Goal: Find specific page/section: Find specific page/section

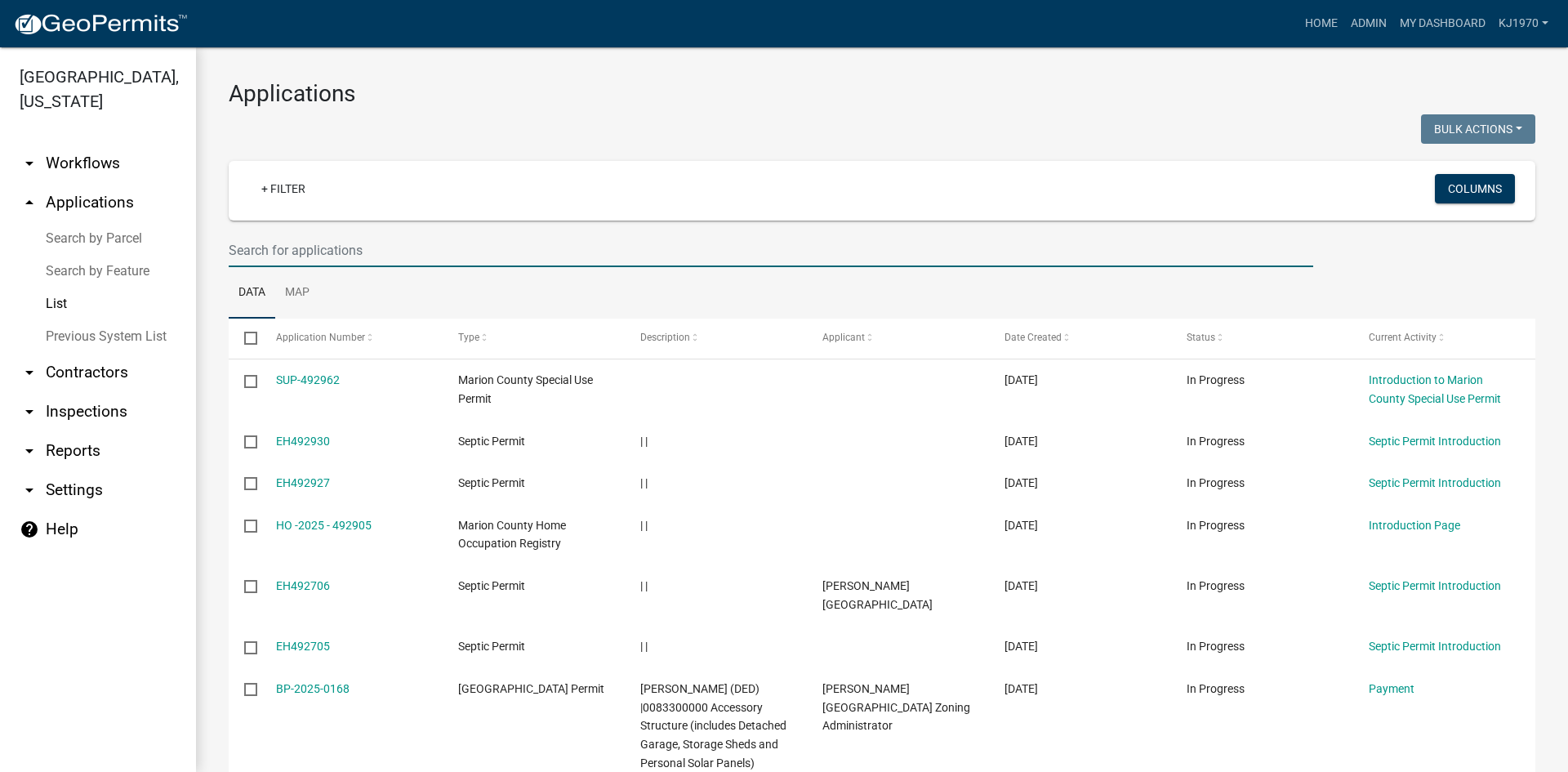
click at [315, 252] on input "text" at bounding box center [771, 250] width 1084 height 33
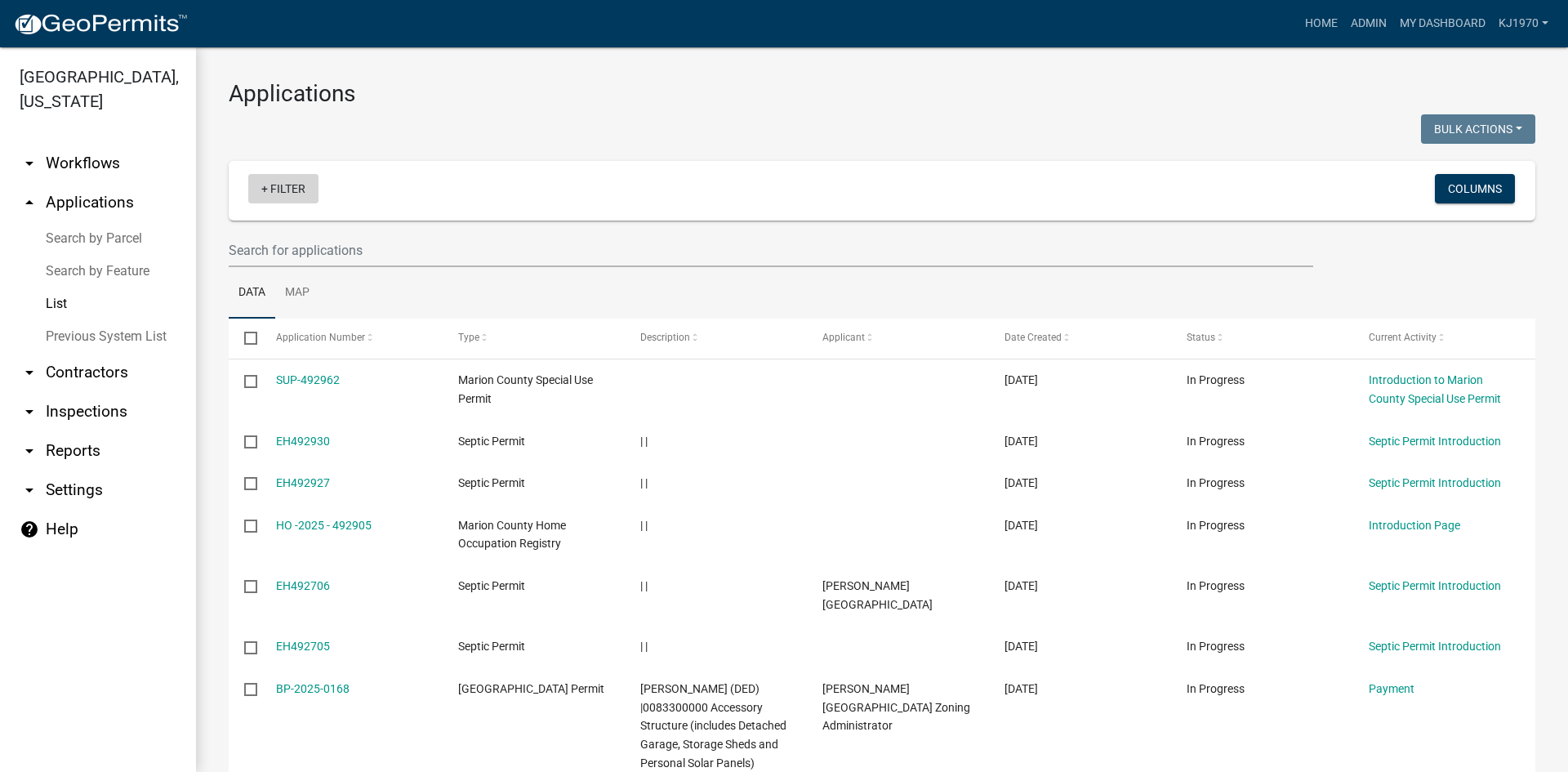
click at [286, 189] on link "+ Filter" at bounding box center [283, 188] width 70 height 29
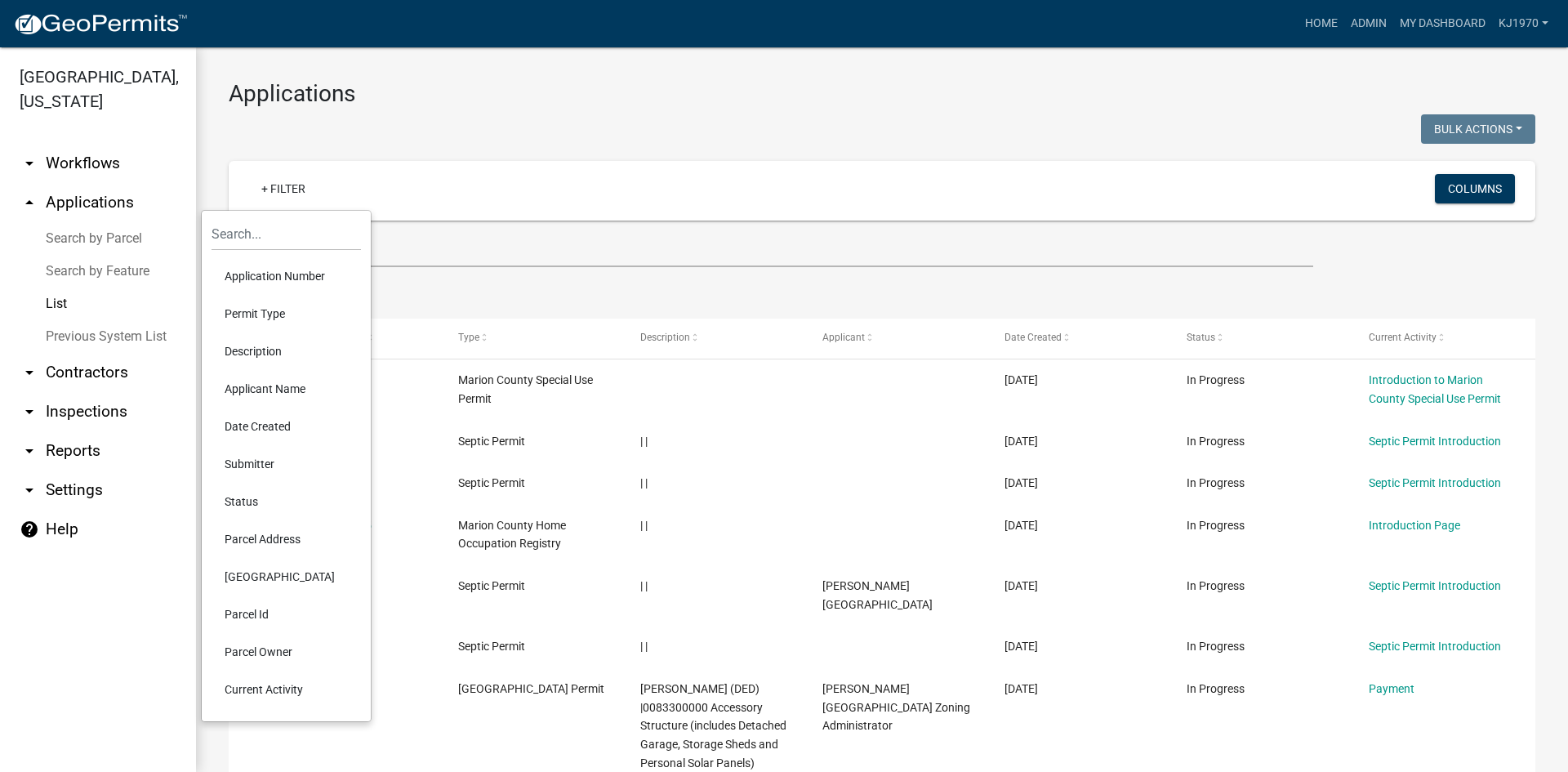
click at [270, 313] on li "Permit Type" at bounding box center [286, 313] width 150 height 38
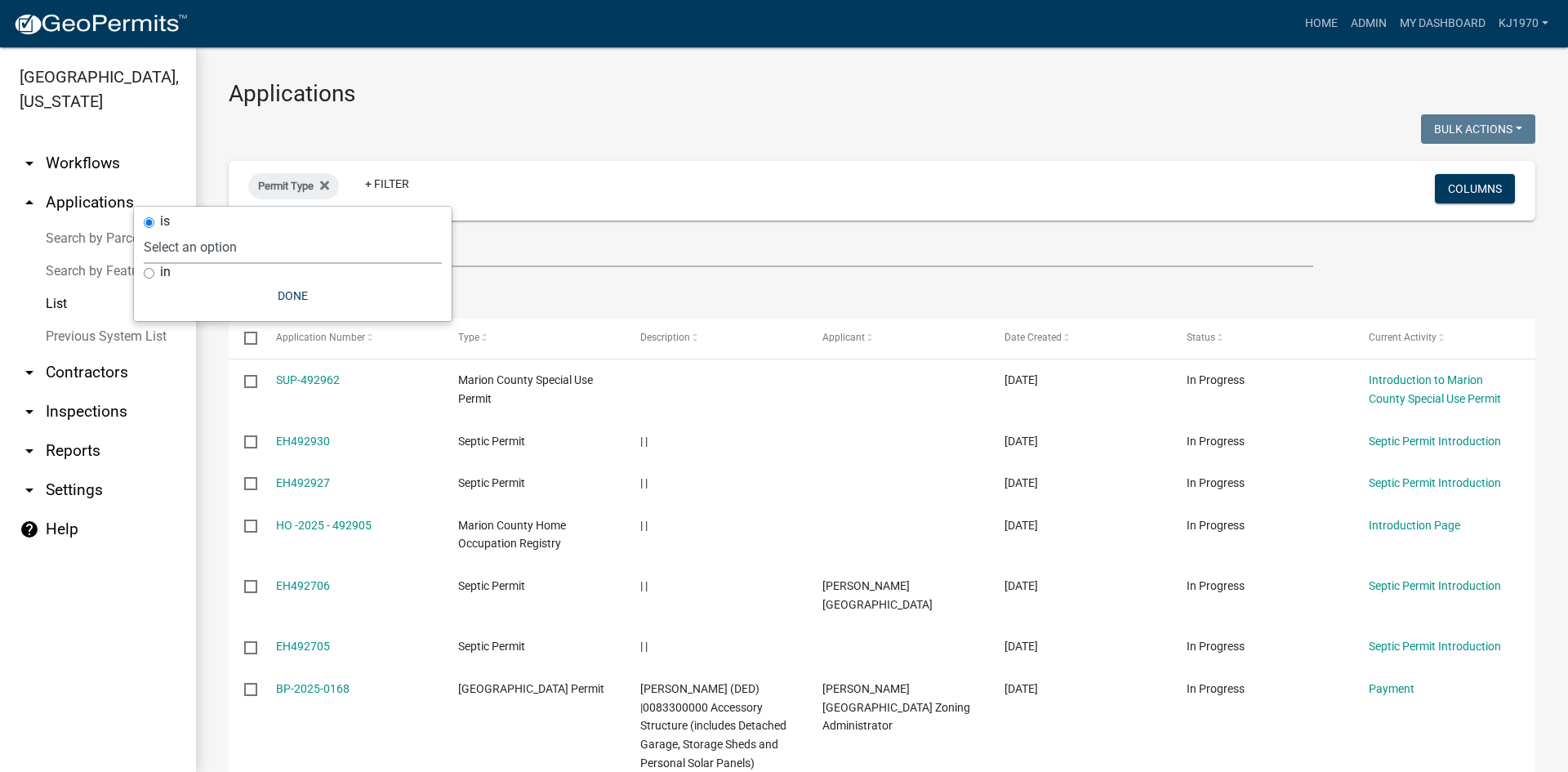
click at [241, 244] on select "Select an option Citizen Input Form Copy Of - Code Enforcement Copy Of - [GEOGR…" at bounding box center [292, 247] width 298 height 33
select select "4543c8a2-cf0b-4fa7-8ac1-302e8e4412da"
click at [234, 231] on select "Select an option Citizen Input Form Copy Of - Code Enforcement Copy Of - [GEOGR…" at bounding box center [292, 247] width 298 height 33
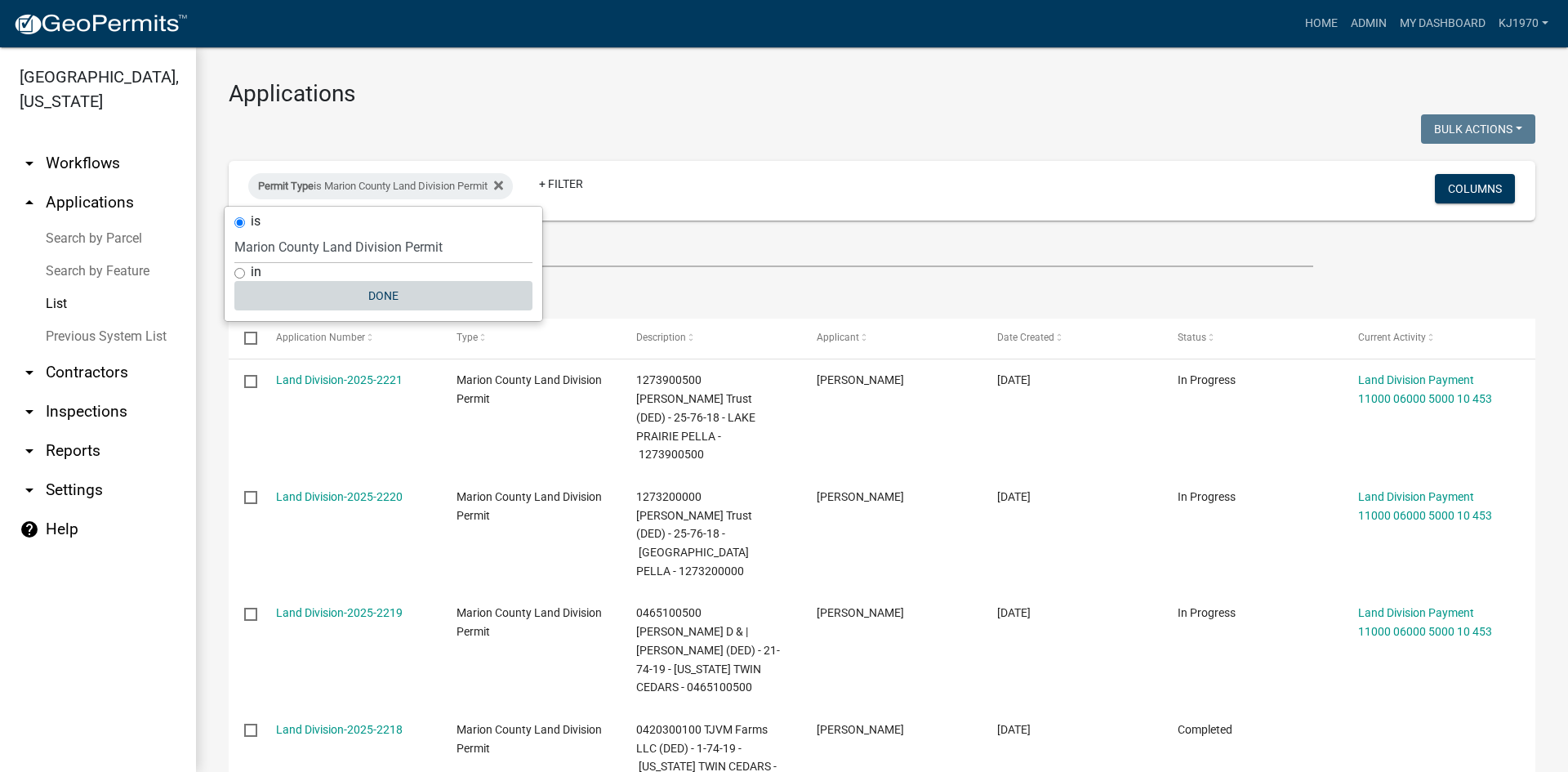
click at [391, 296] on button "Done" at bounding box center [383, 295] width 298 height 29
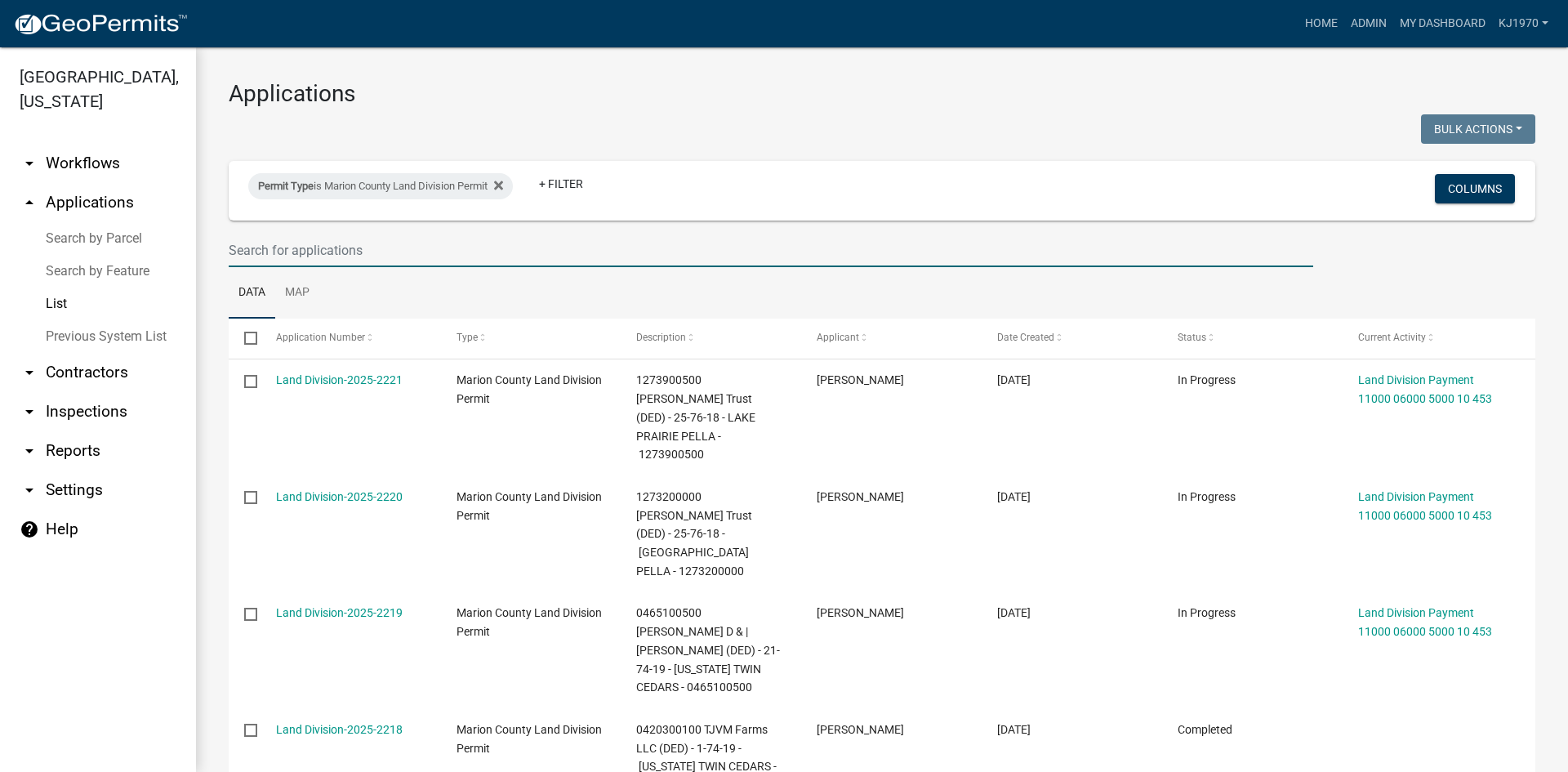
click at [338, 250] on input "text" at bounding box center [771, 250] width 1084 height 33
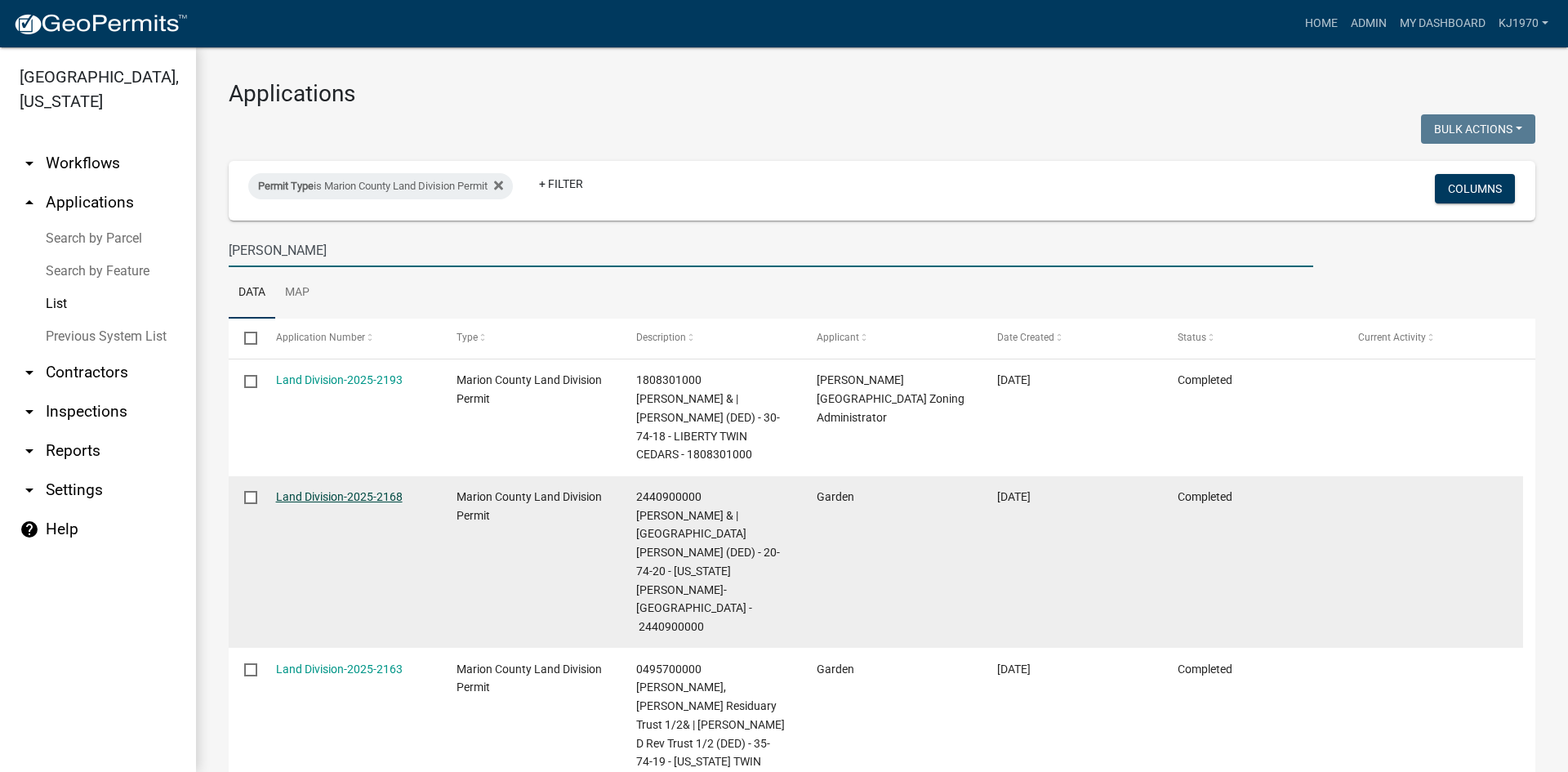
type input "[PERSON_NAME]"
click at [318, 490] on link "Land Division-2025-2168" at bounding box center [340, 496] width 127 height 13
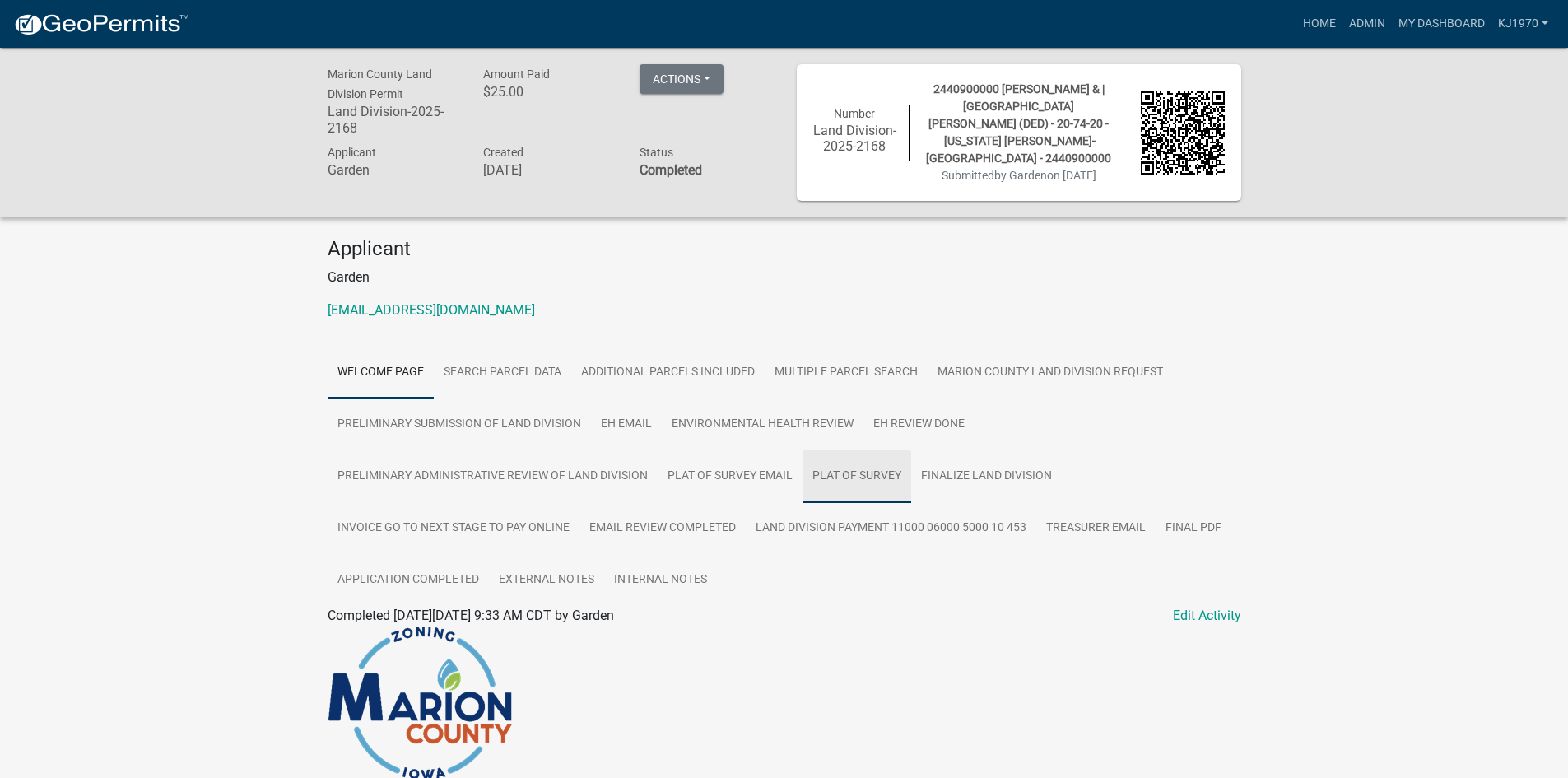
click at [860, 460] on link "Plat of Survey" at bounding box center [857, 476] width 108 height 52
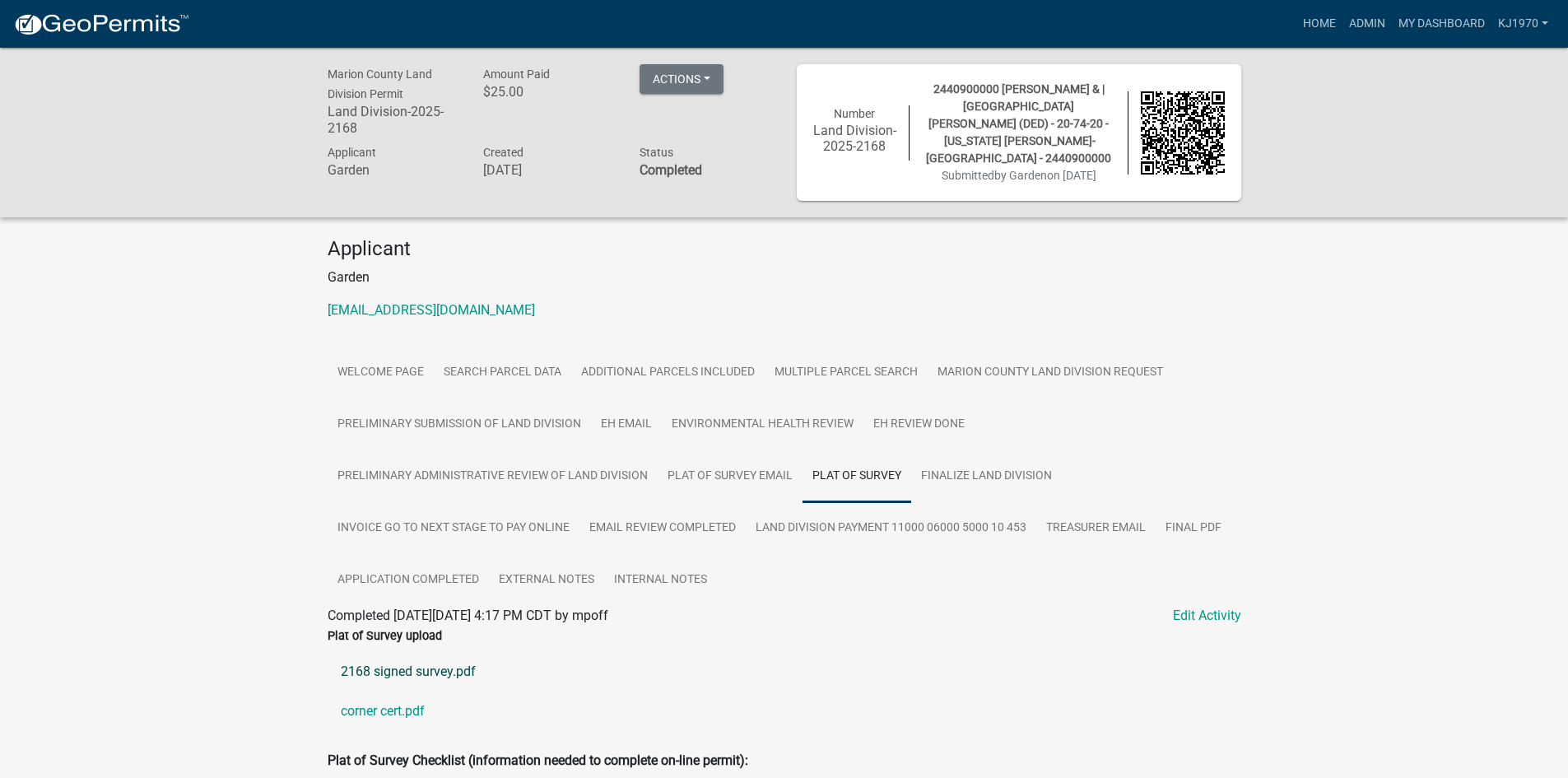
click at [404, 654] on link "2168 signed survey.pdf" at bounding box center [784, 672] width 913 height 40
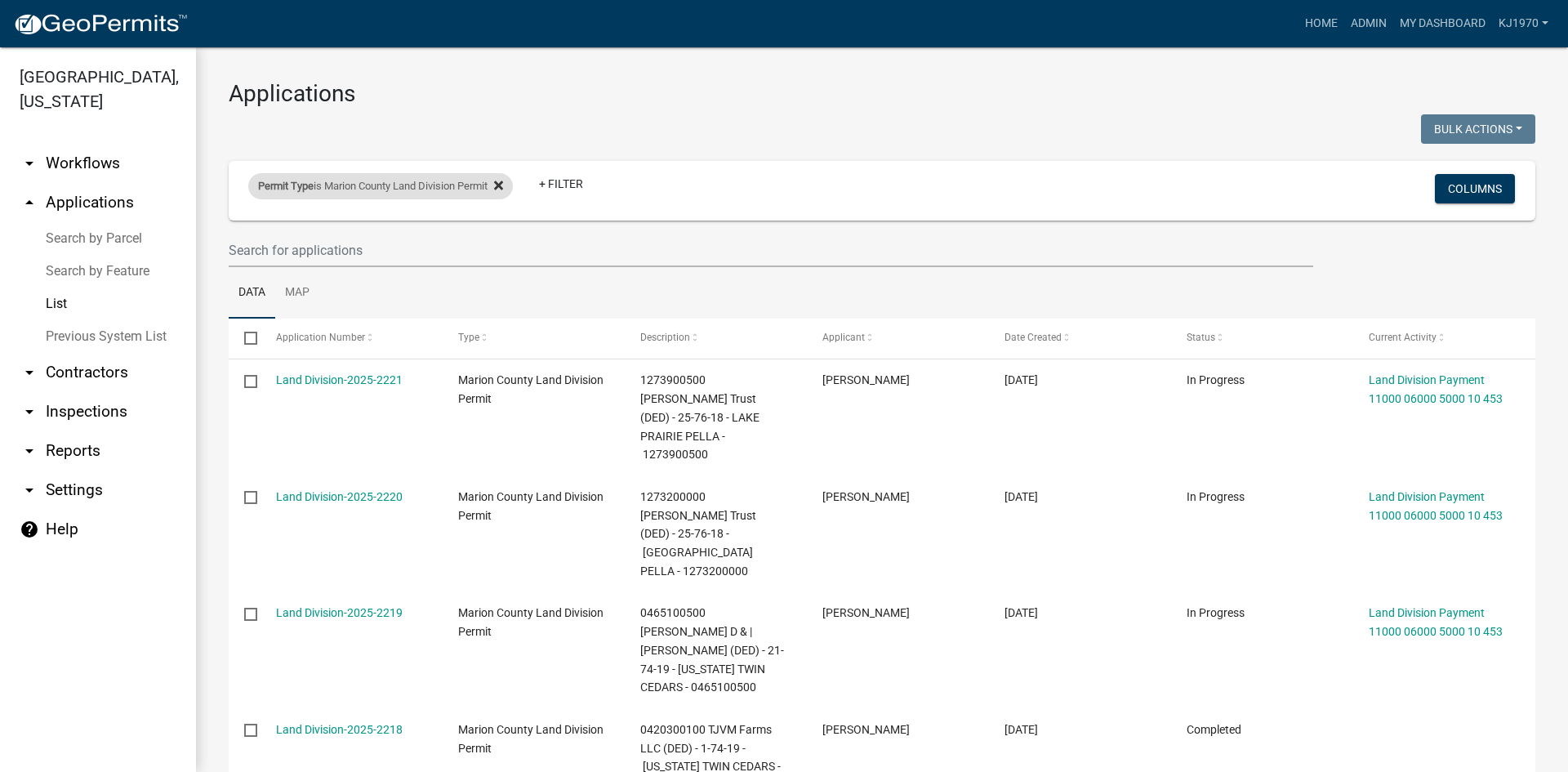
click at [503, 188] on icon at bounding box center [498, 185] width 9 height 13
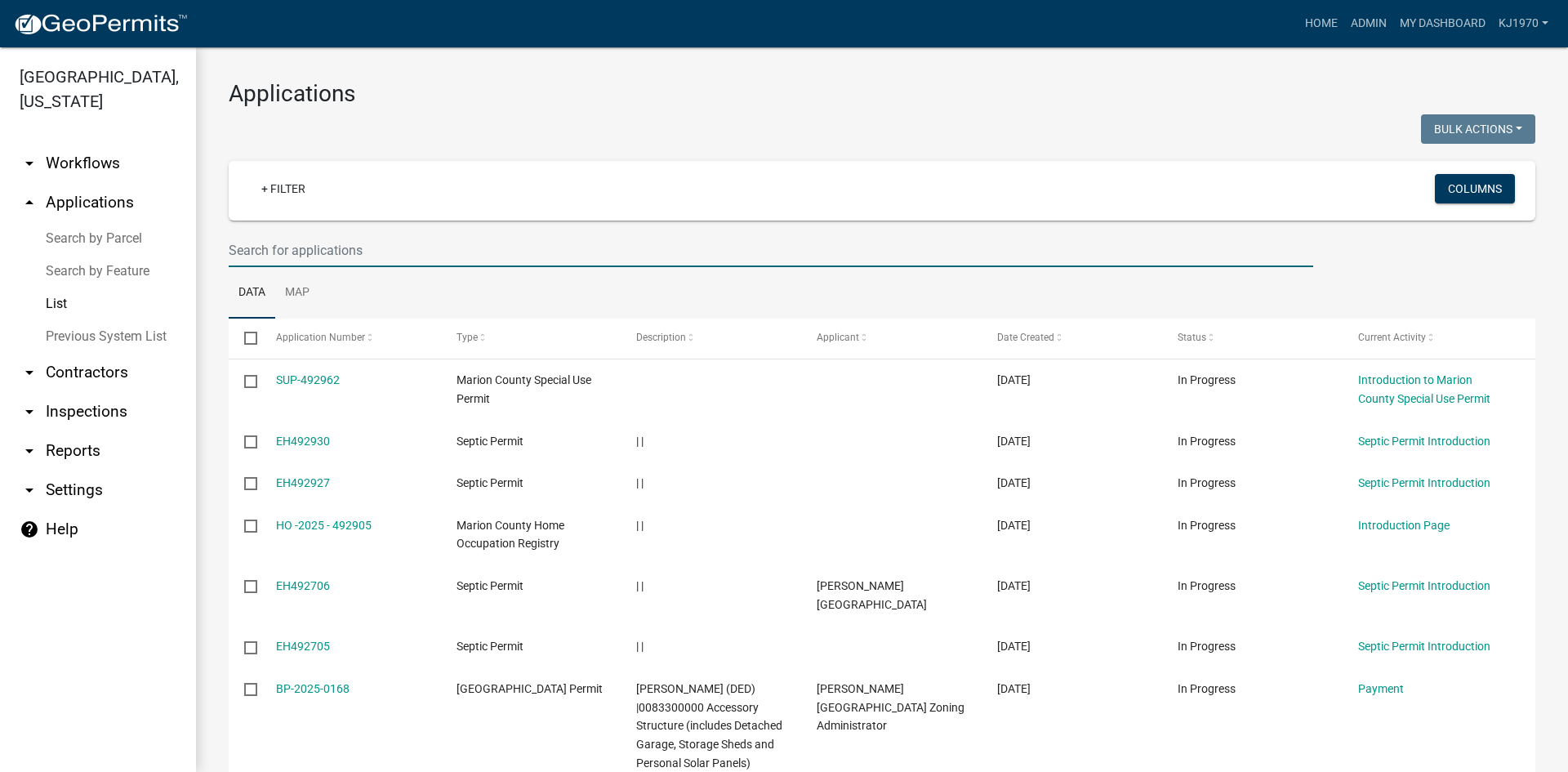
click at [410, 243] on input "text" at bounding box center [771, 250] width 1084 height 33
type input "[PERSON_NAME]"
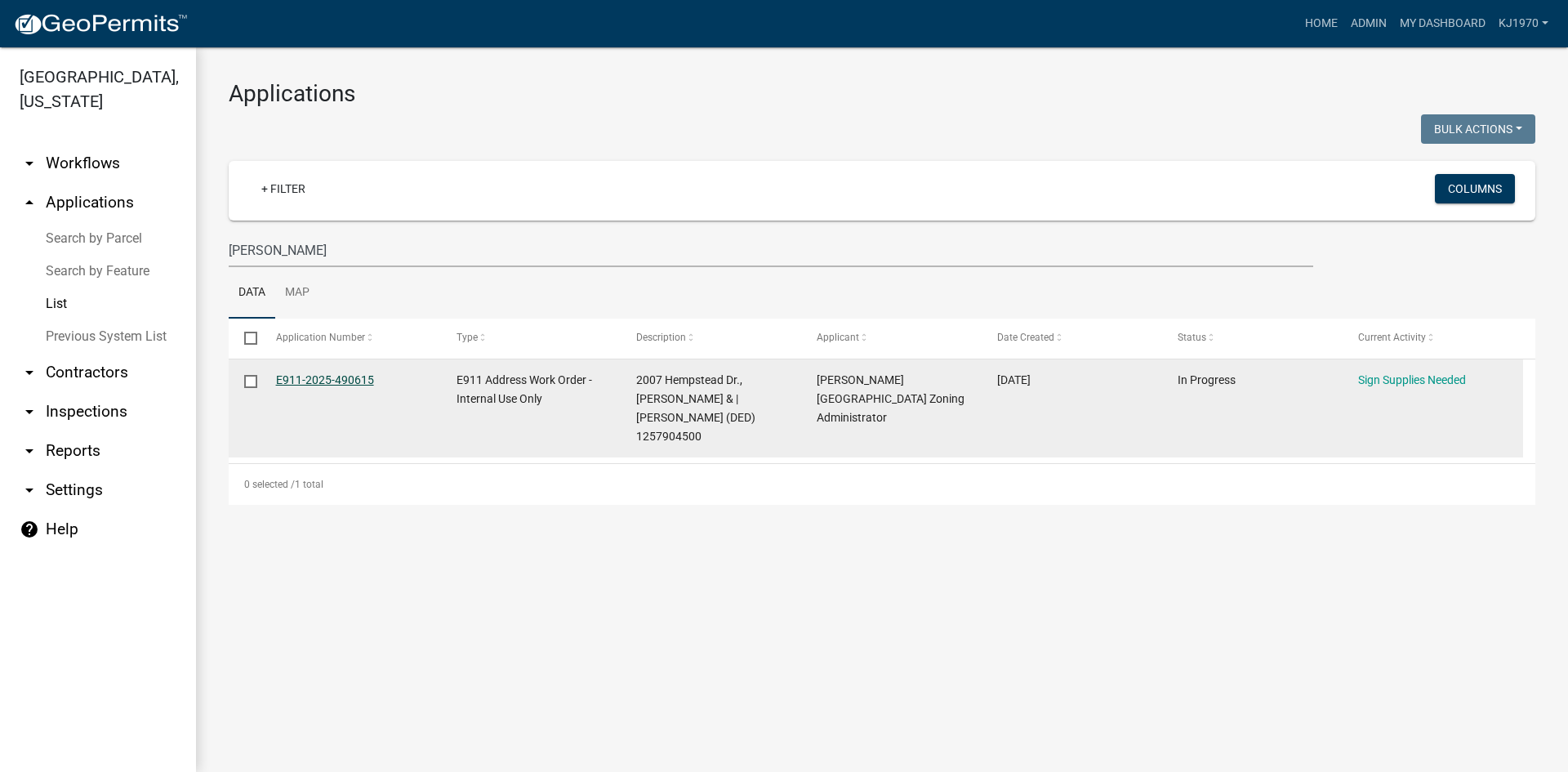
click at [319, 377] on link "E911-2025-490615" at bounding box center [325, 379] width 98 height 13
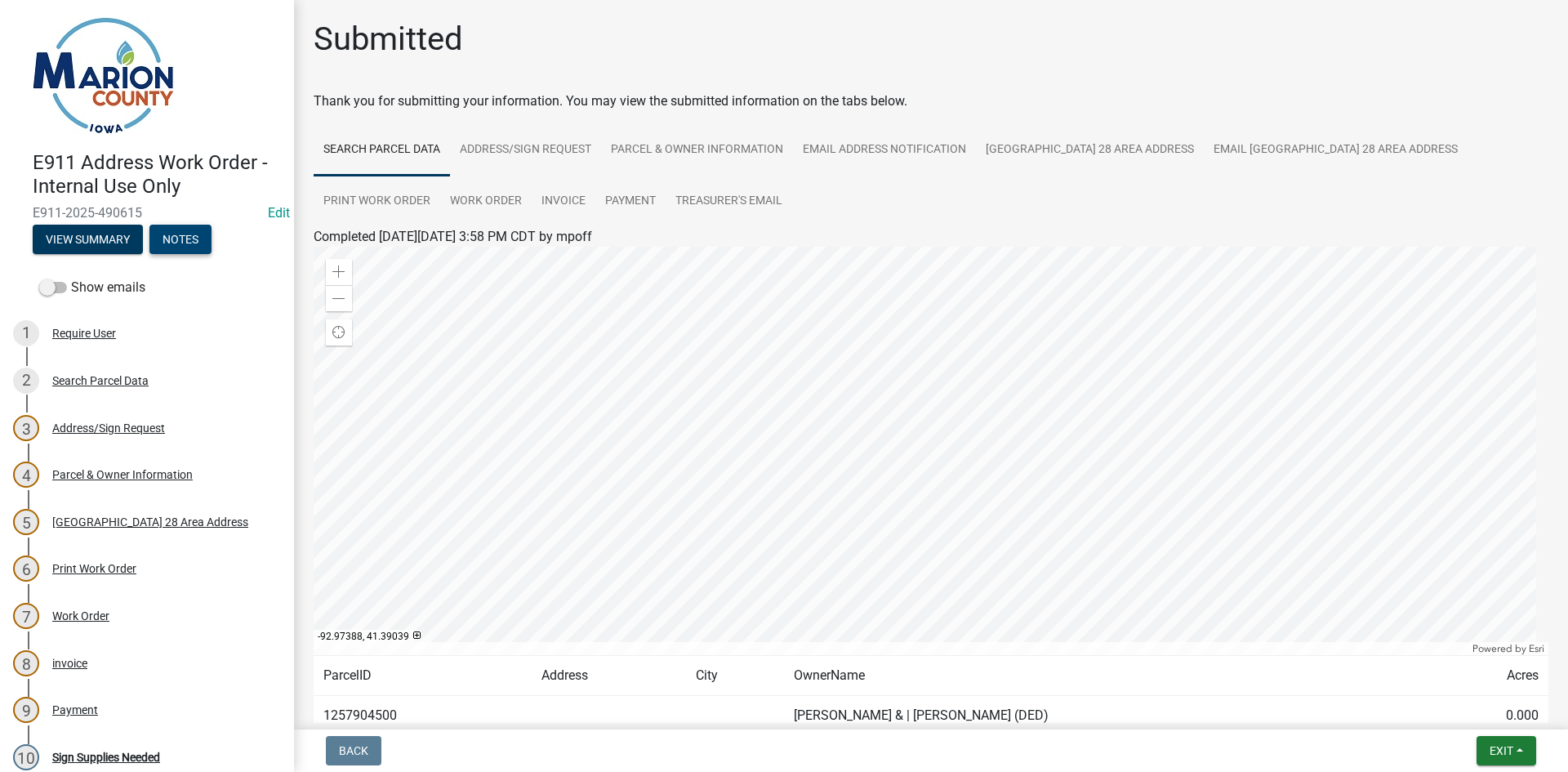
click at [190, 241] on button "Notes" at bounding box center [180, 239] width 62 height 29
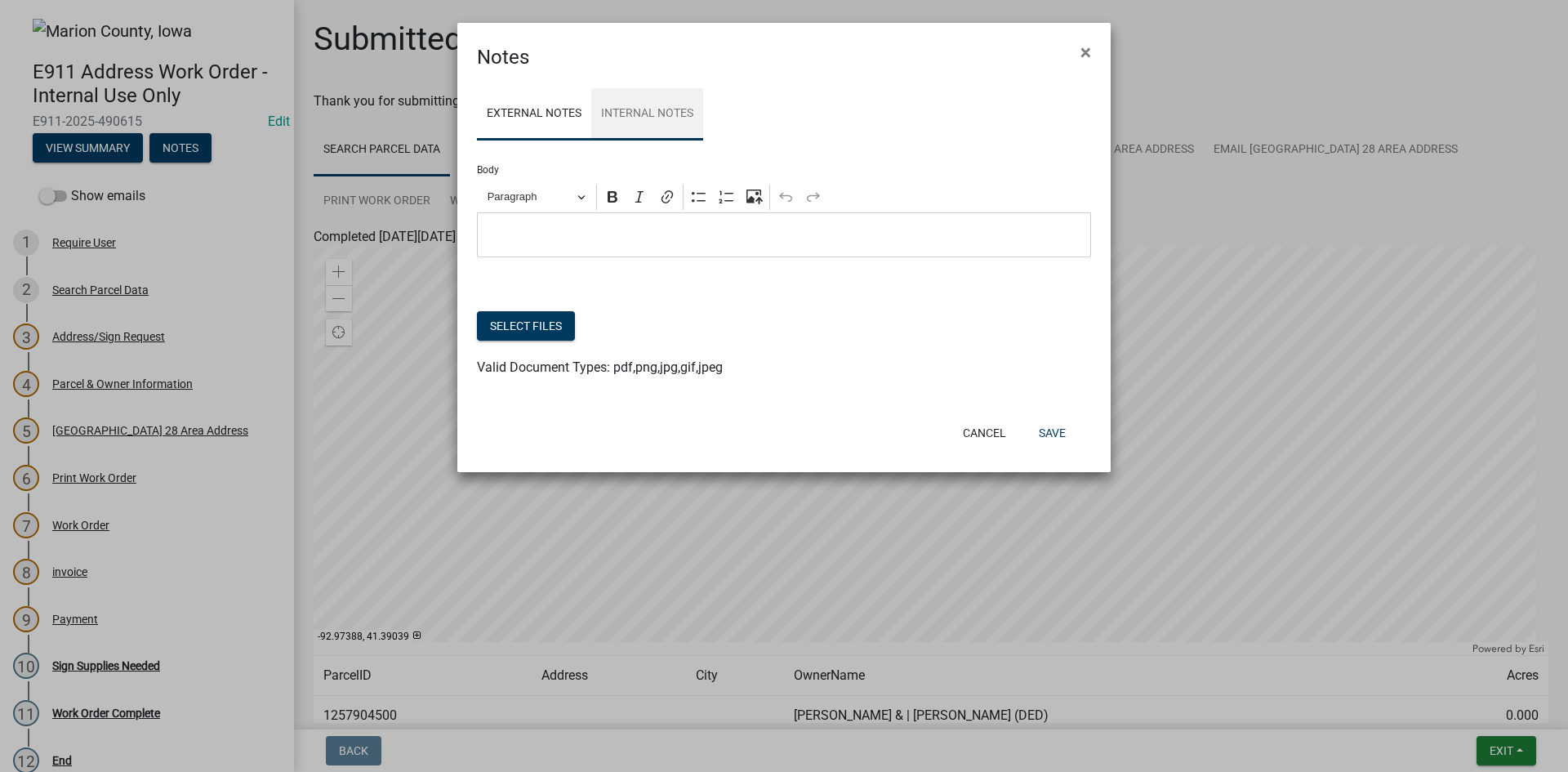
click at [632, 108] on link "Internal Notes" at bounding box center [647, 114] width 112 height 52
click at [527, 338] on button "Select files" at bounding box center [525, 326] width 98 height 29
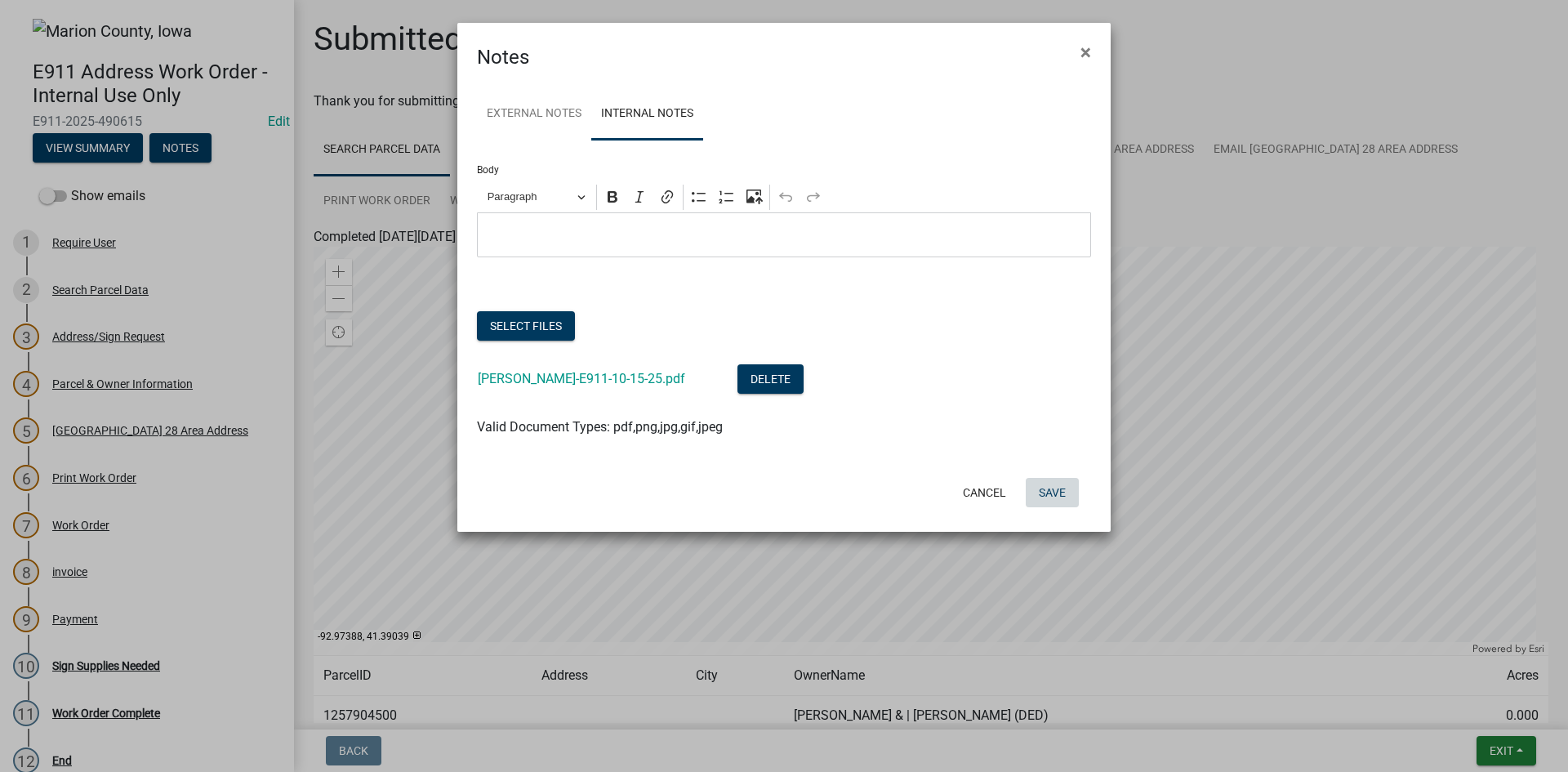
click at [1044, 496] on button "Save" at bounding box center [1051, 492] width 53 height 29
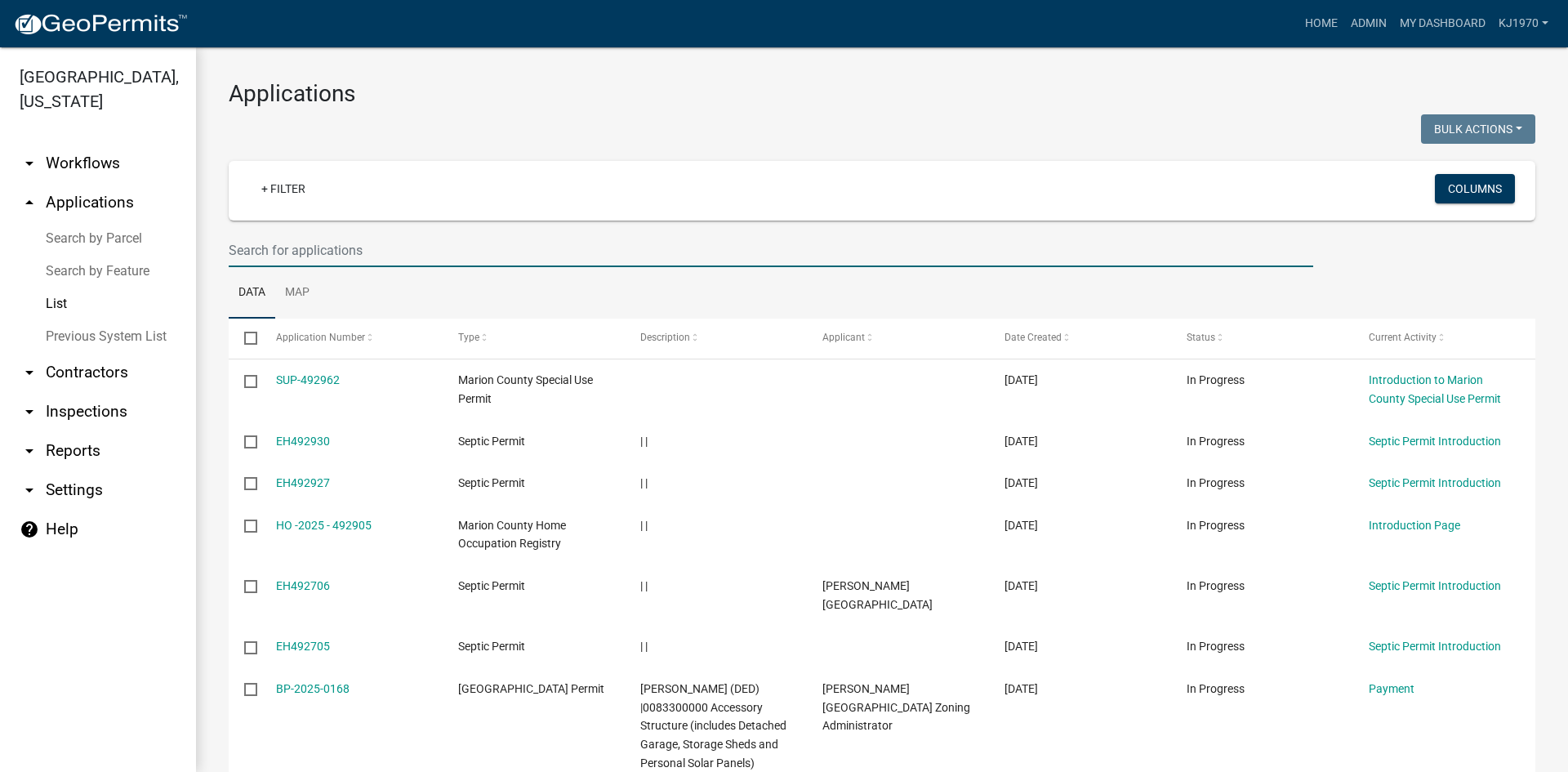
click at [351, 254] on input "text" at bounding box center [771, 250] width 1084 height 33
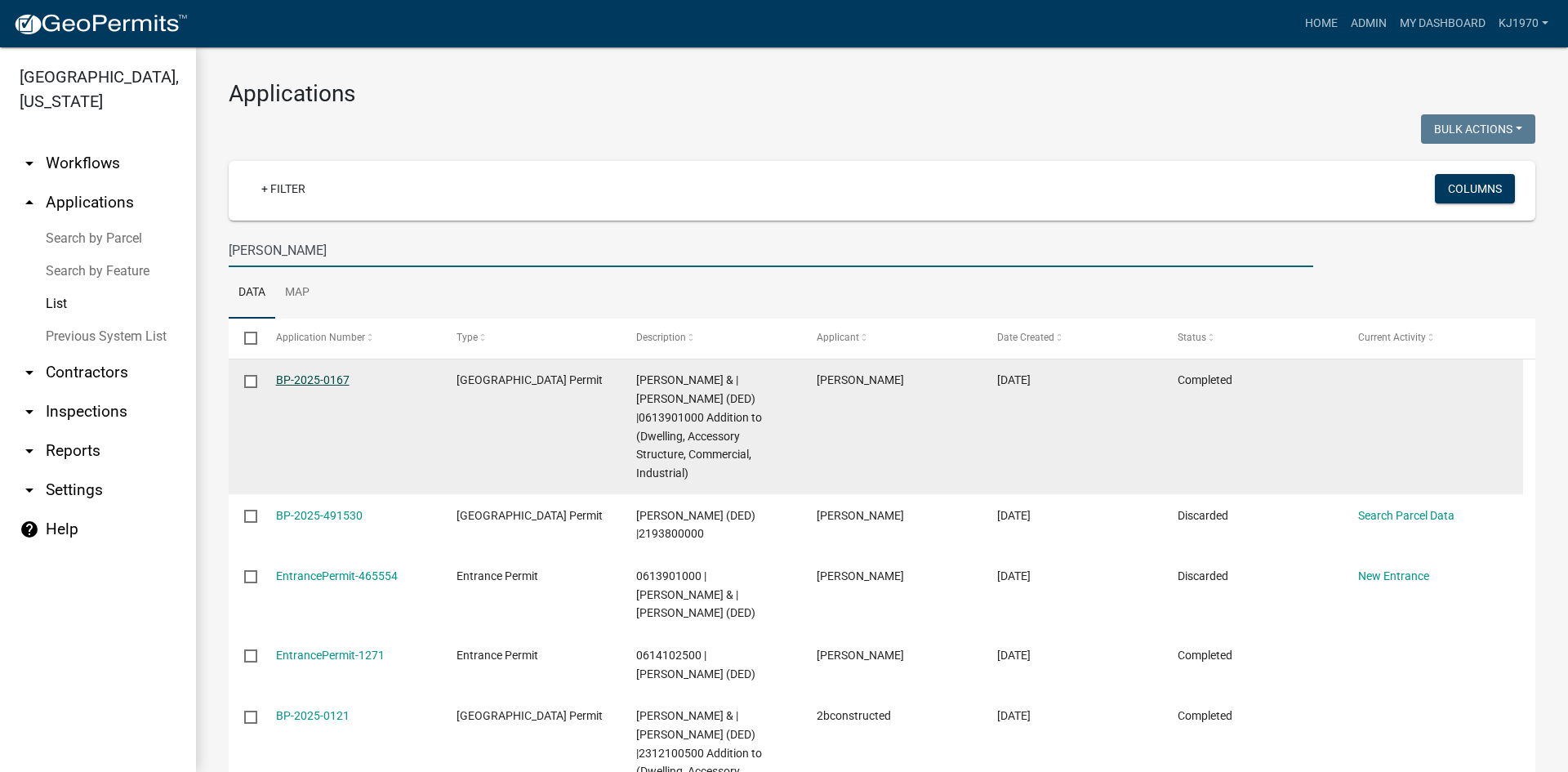
type input "[PERSON_NAME]"
click at [314, 378] on link "BP-2025-0167" at bounding box center [313, 379] width 74 height 13
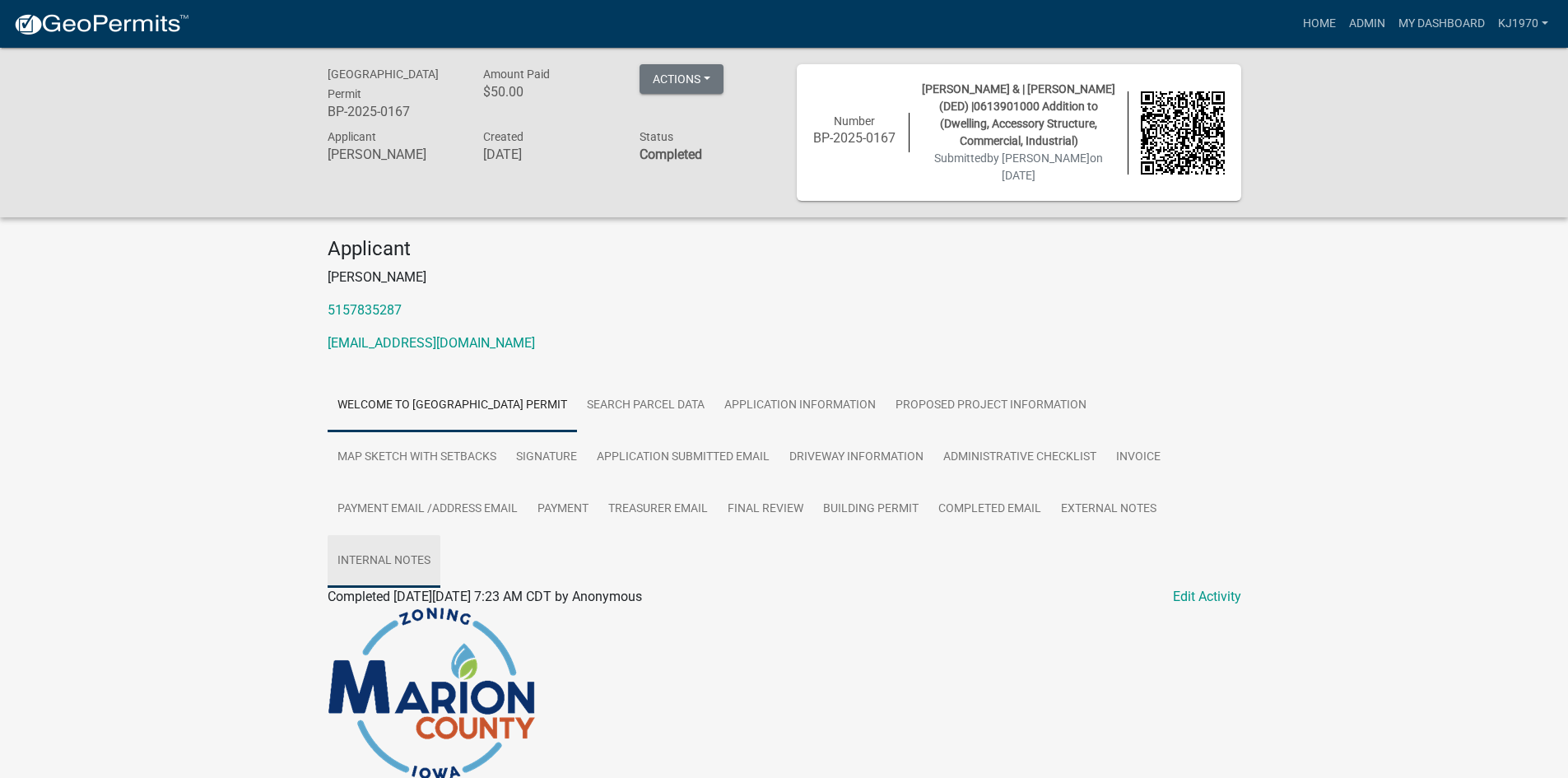
click at [360, 555] on link "Internal Notes" at bounding box center [383, 561] width 113 height 52
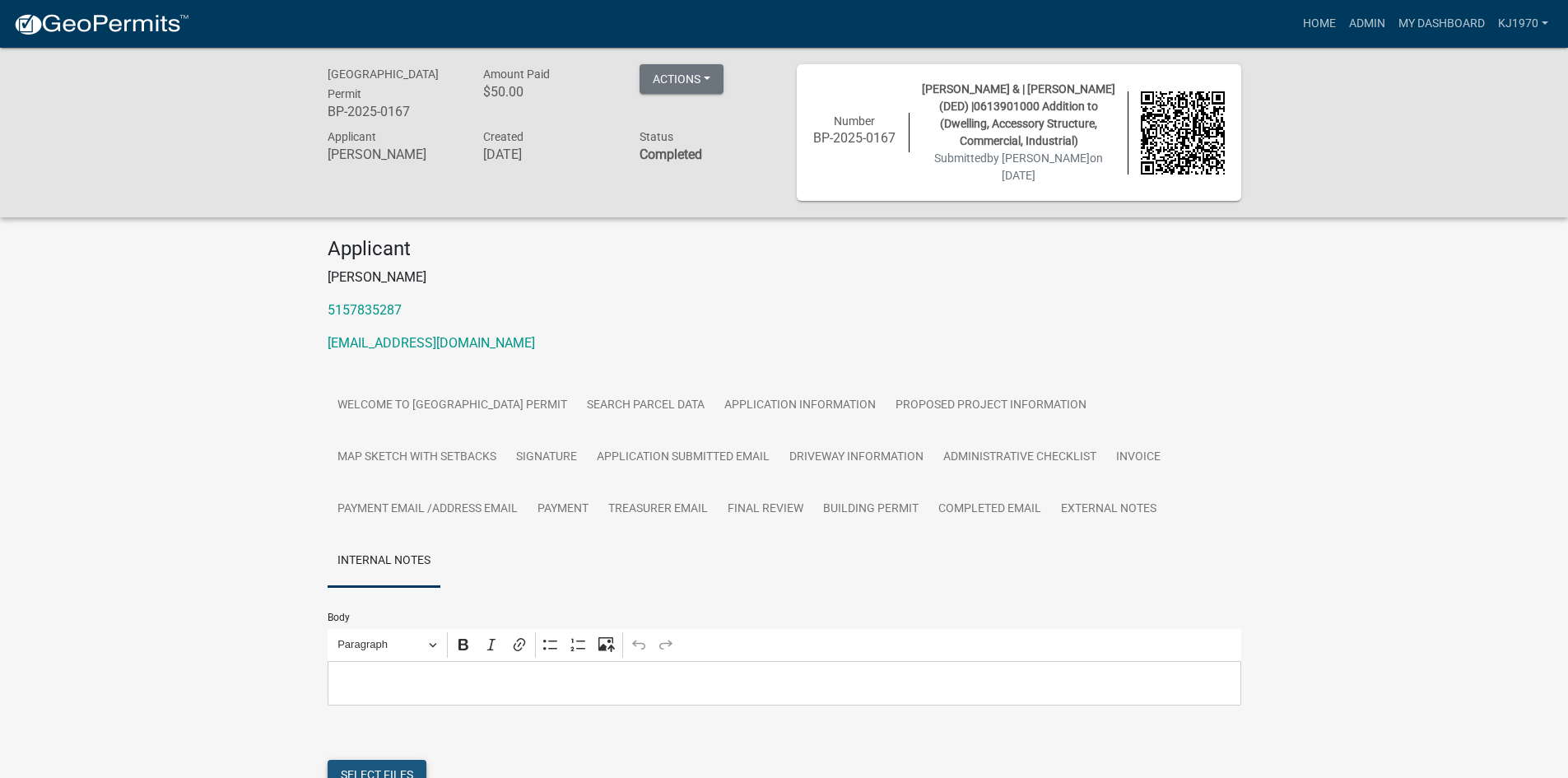
click at [370, 774] on button "Select files" at bounding box center [376, 774] width 98 height 29
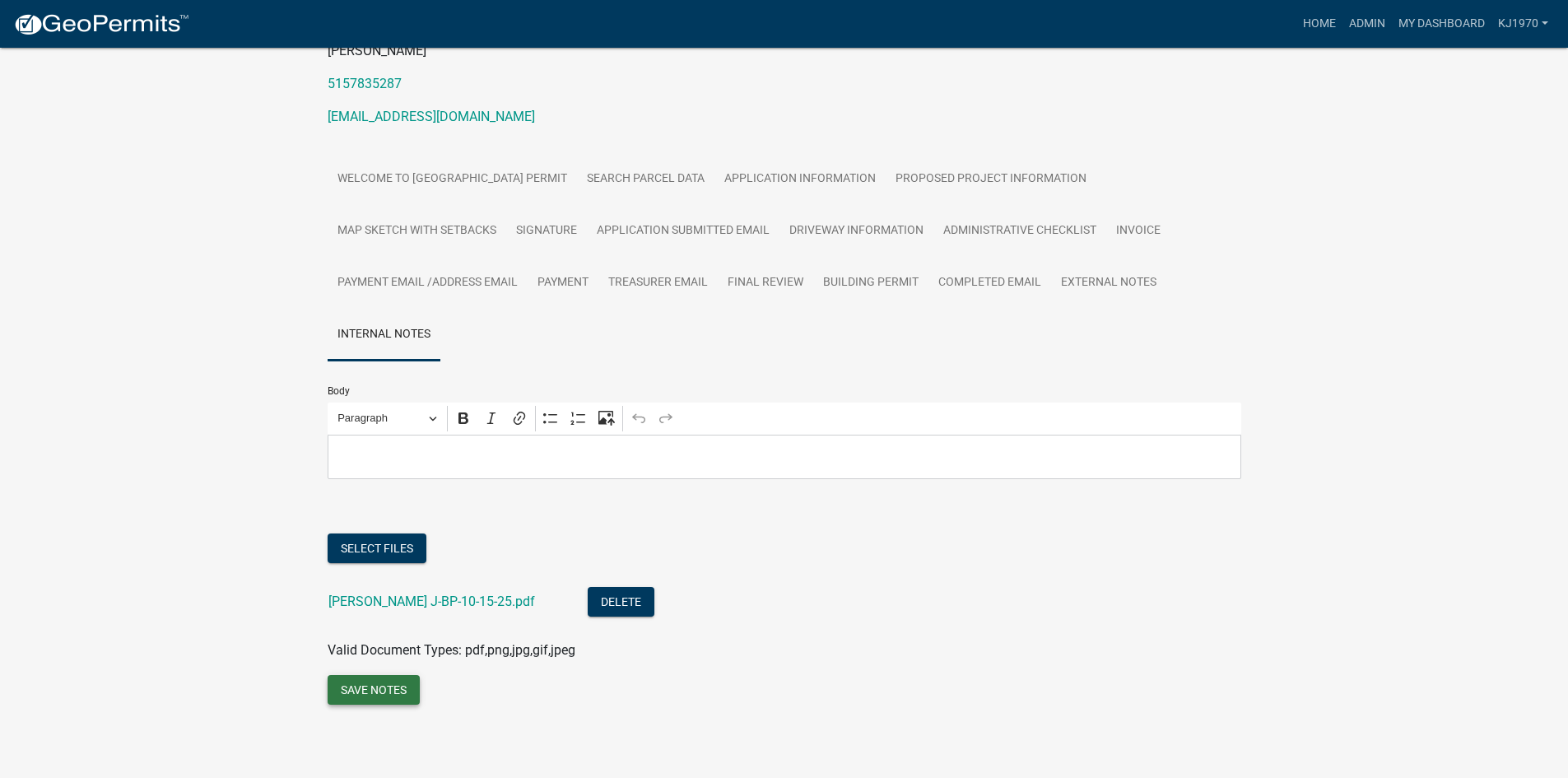
click at [357, 688] on button "Save Notes" at bounding box center [373, 689] width 92 height 29
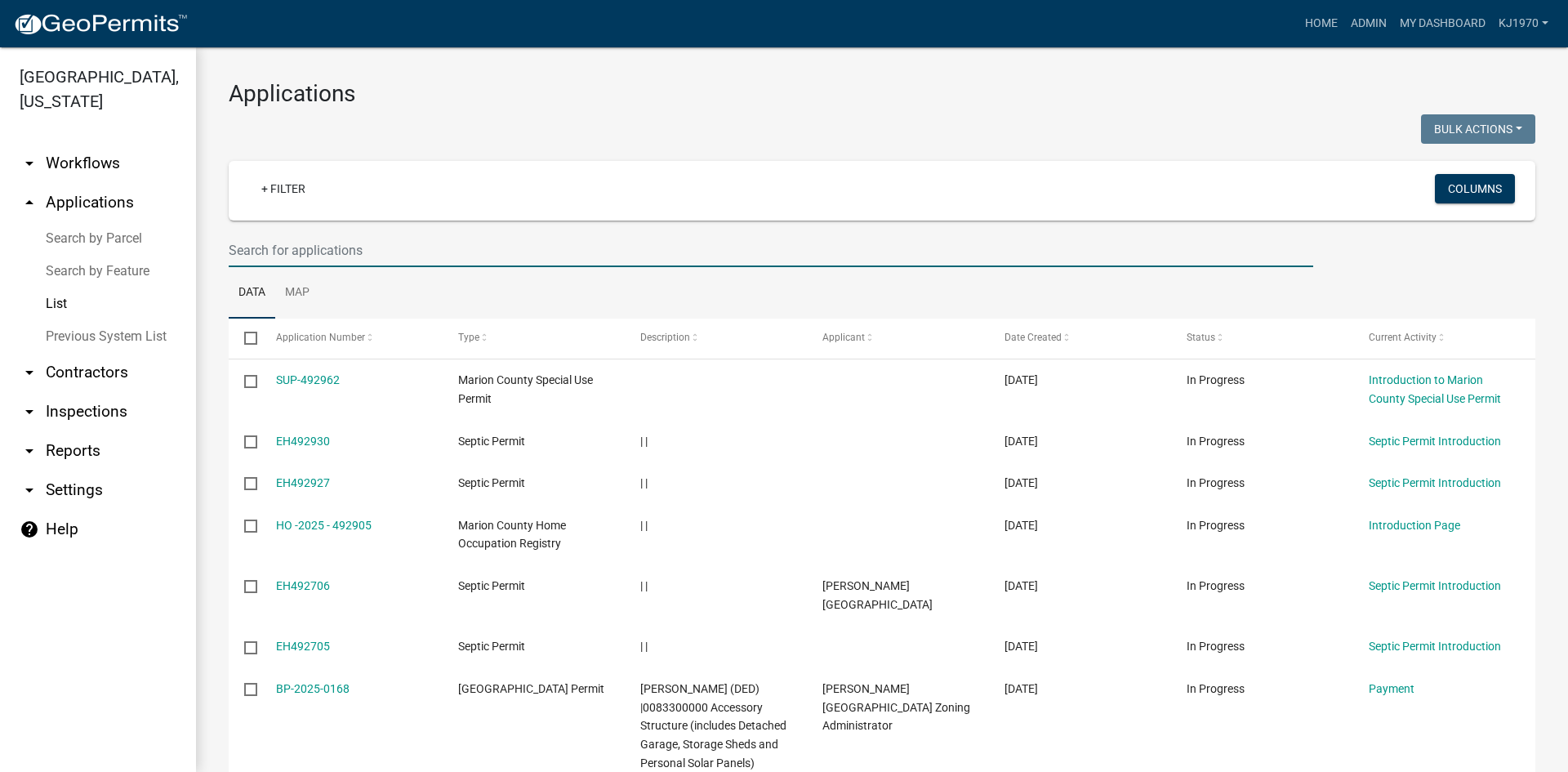
click at [307, 253] on input "text" at bounding box center [771, 250] width 1084 height 33
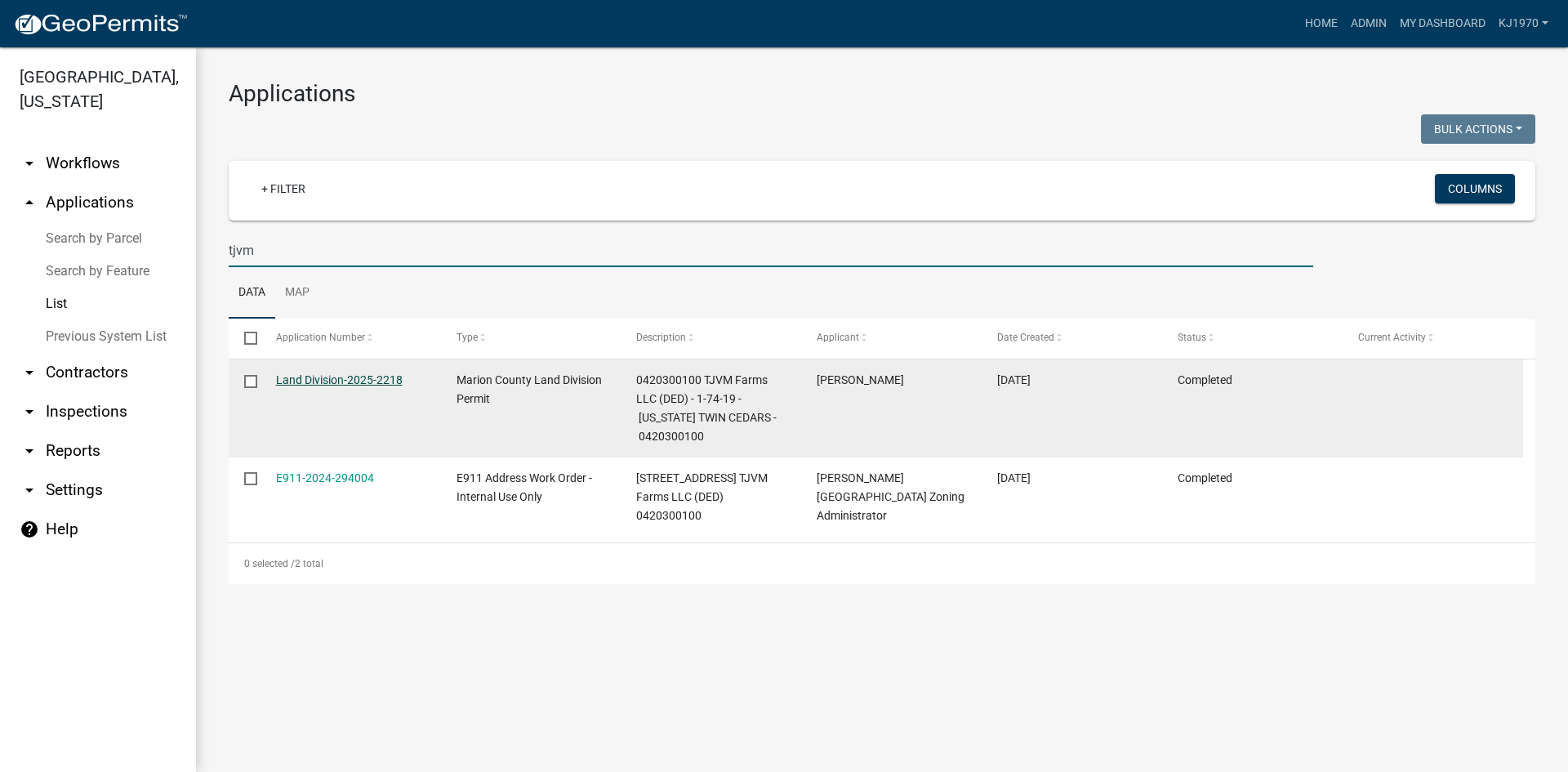
type input "tjvm"
click at [331, 373] on link "Land Division-2025-2218" at bounding box center [340, 379] width 127 height 13
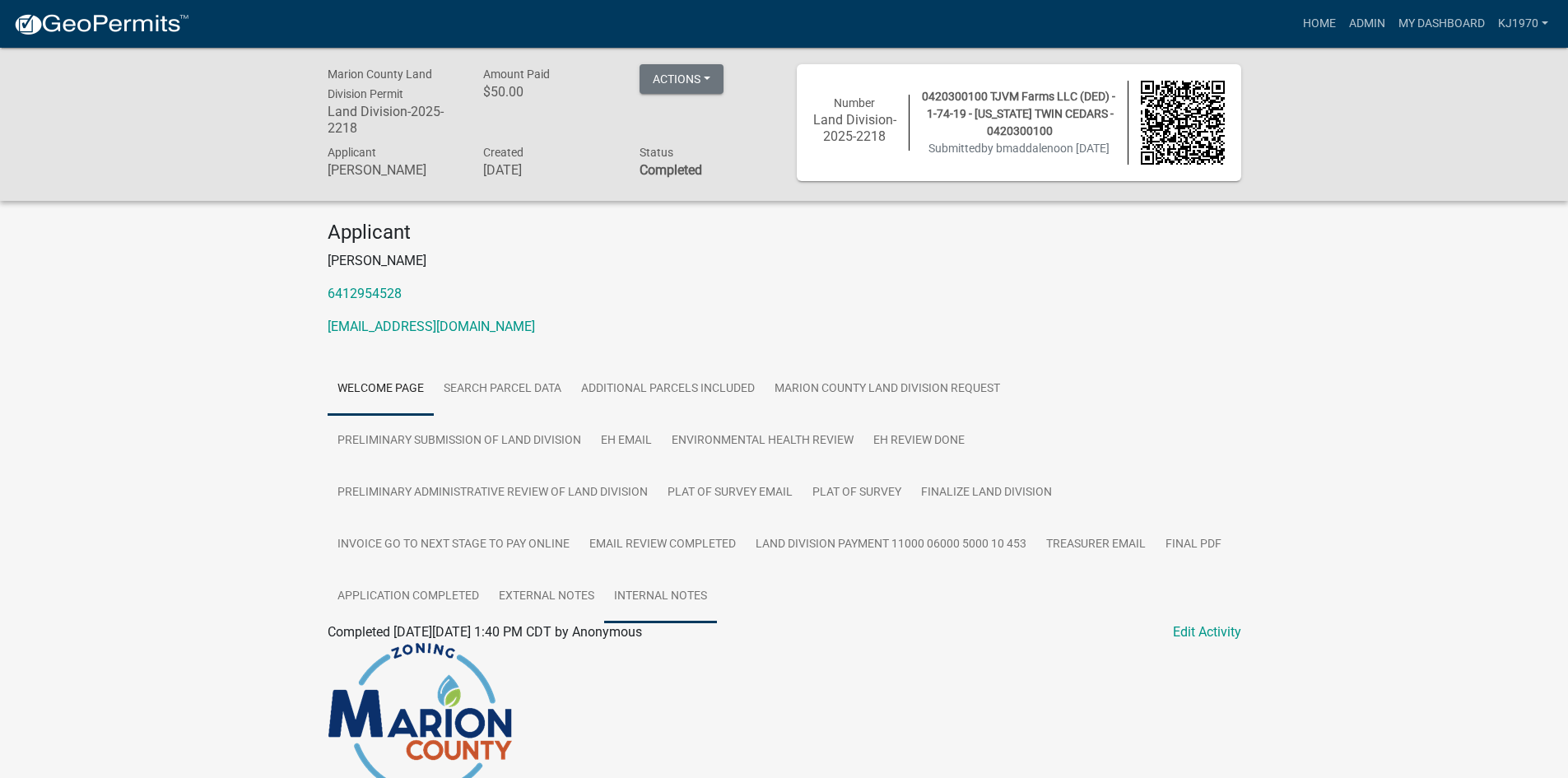
click at [639, 593] on link "Internal Notes" at bounding box center [660, 596] width 113 height 52
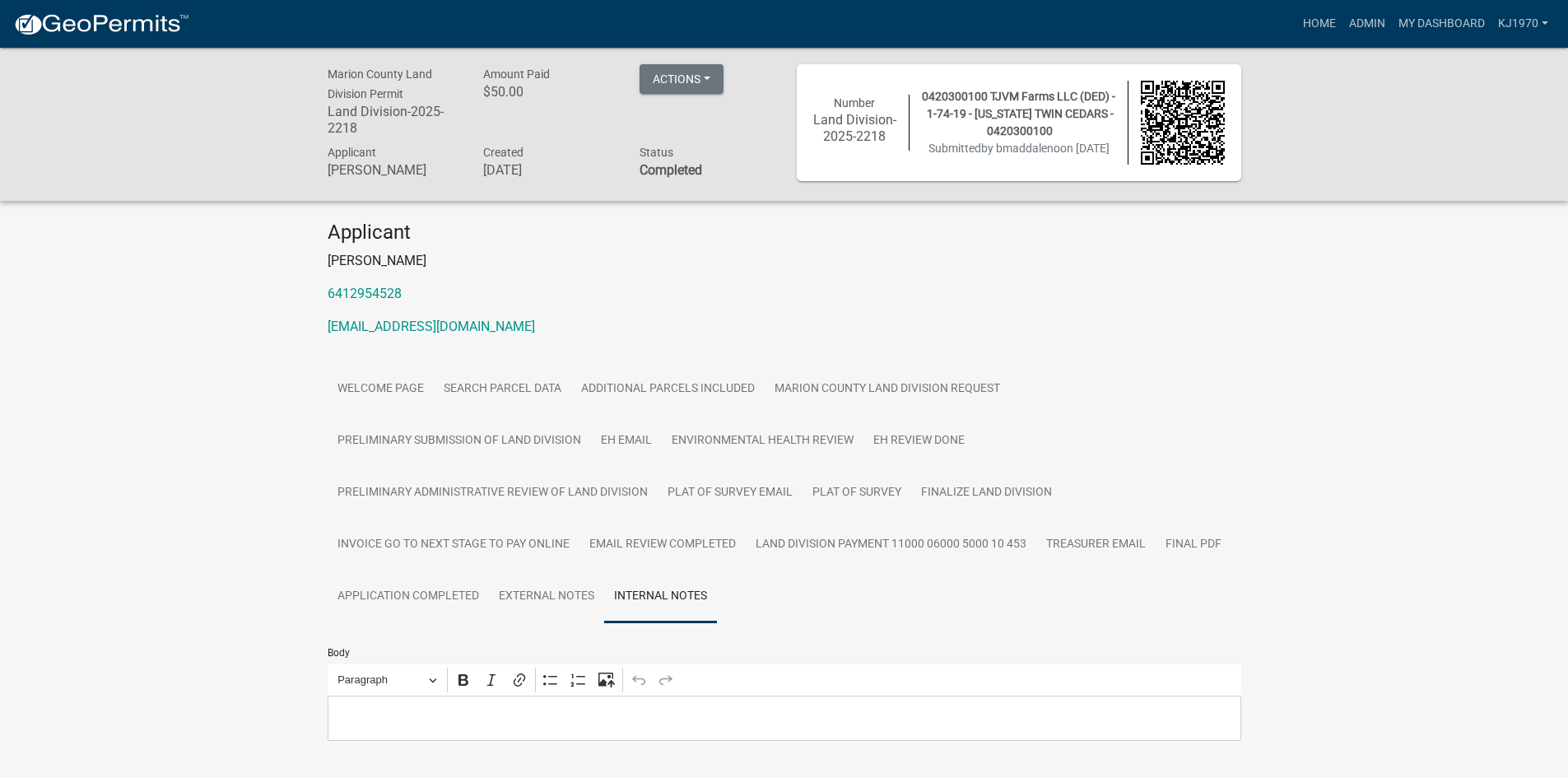
scroll to position [202, 0]
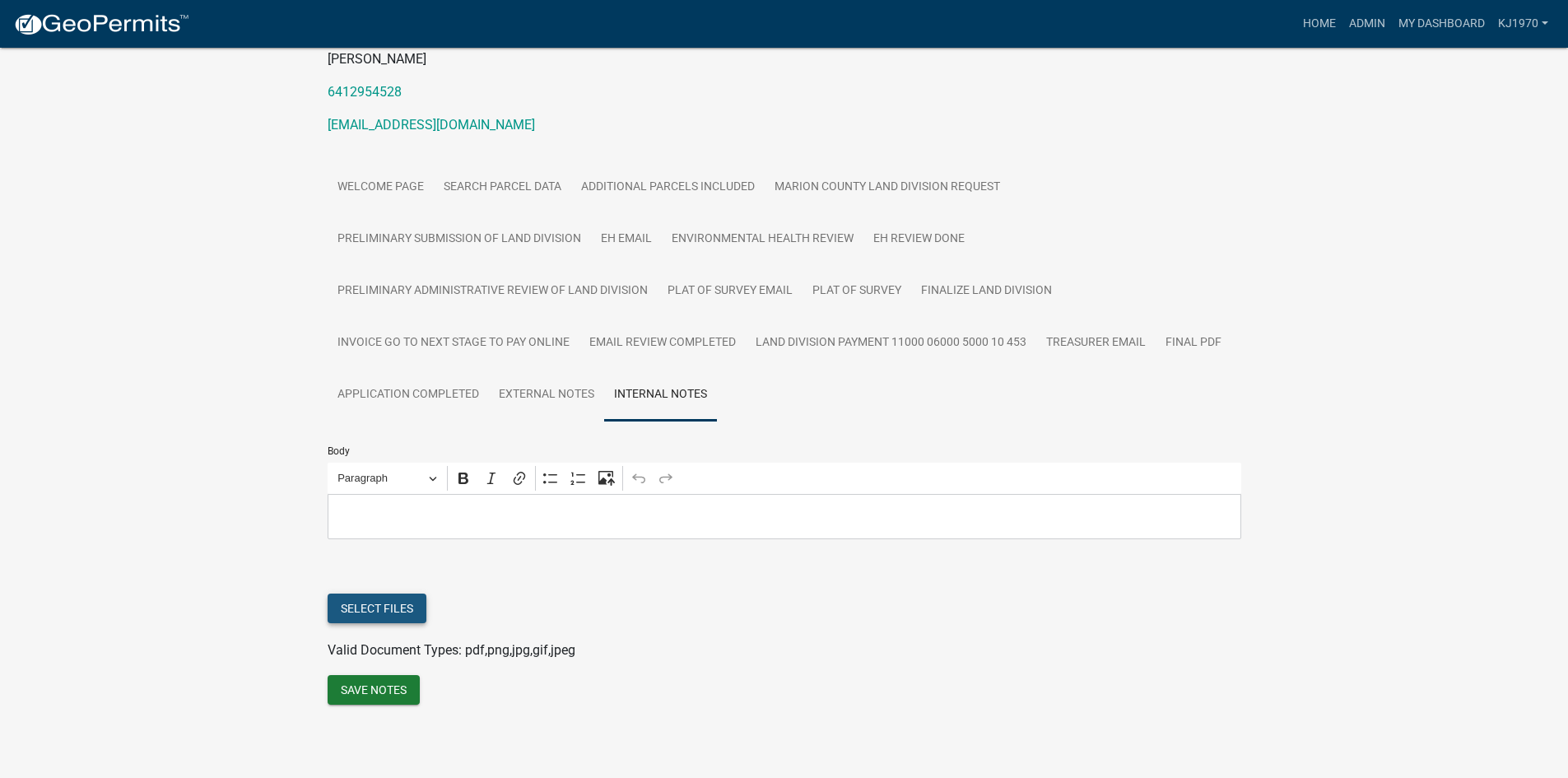
click at [377, 615] on button "Select files" at bounding box center [376, 608] width 98 height 29
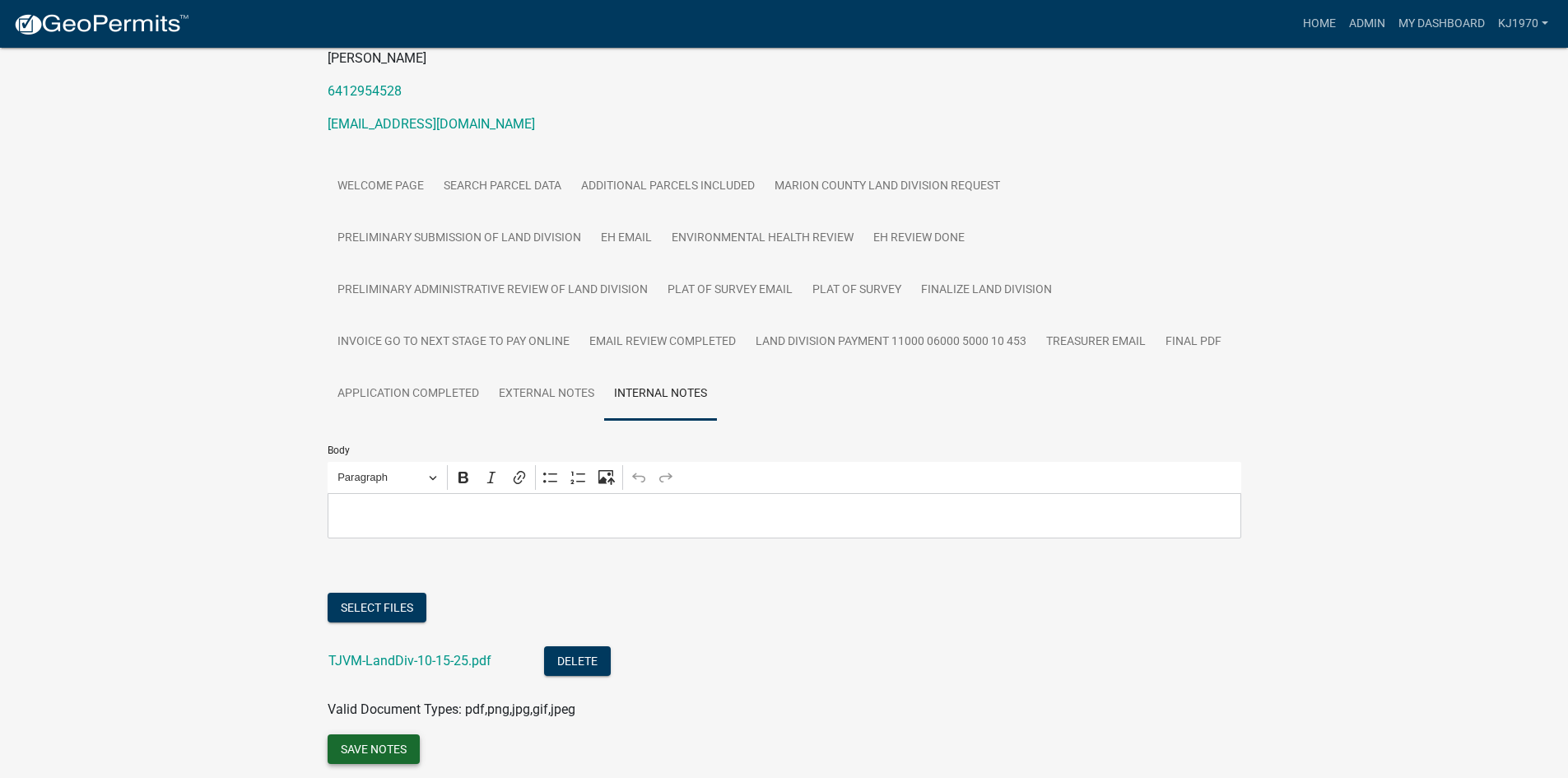
click at [389, 749] on button "Save Notes" at bounding box center [373, 749] width 92 height 29
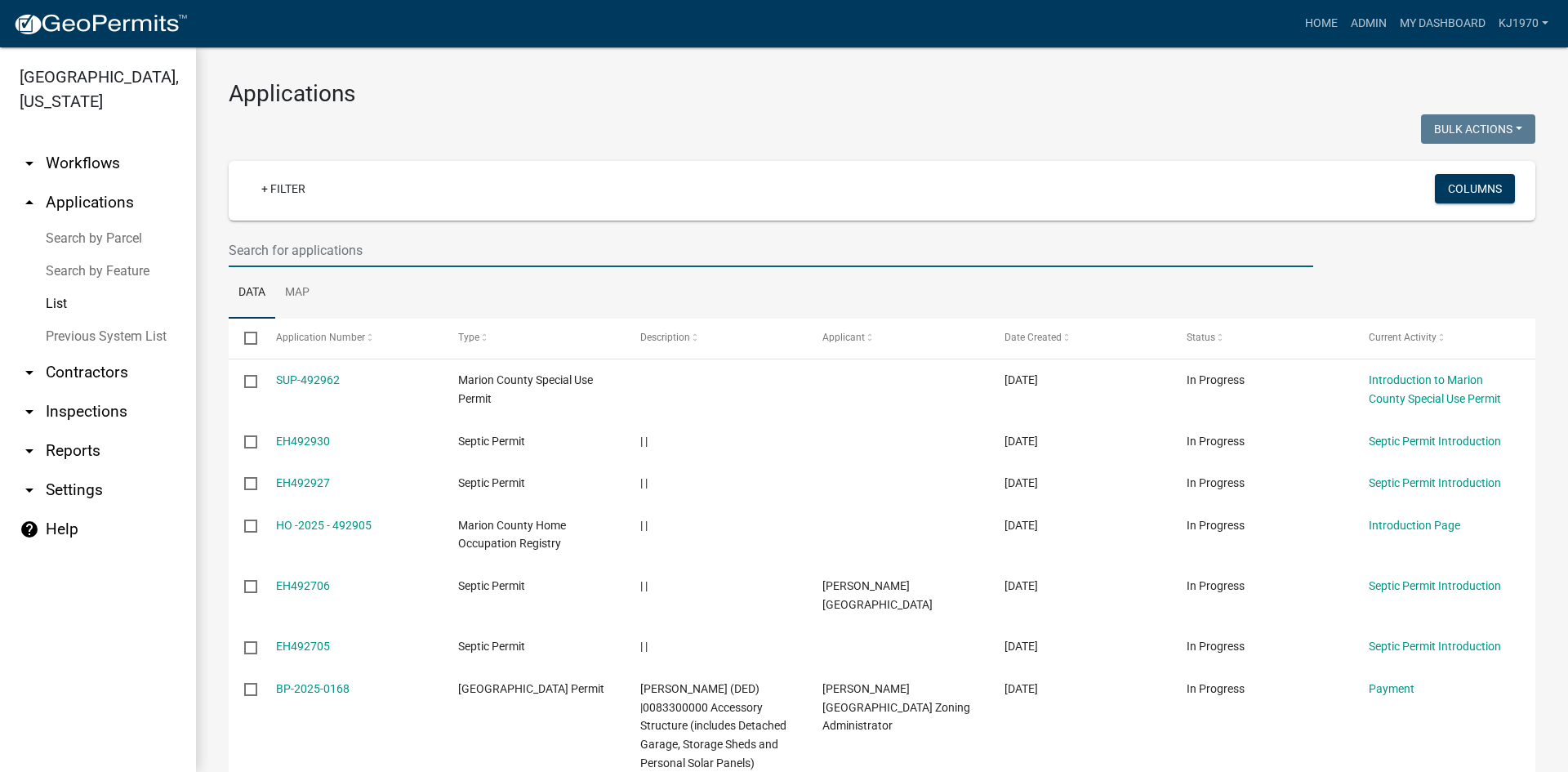
click at [313, 249] on input "text" at bounding box center [771, 250] width 1084 height 33
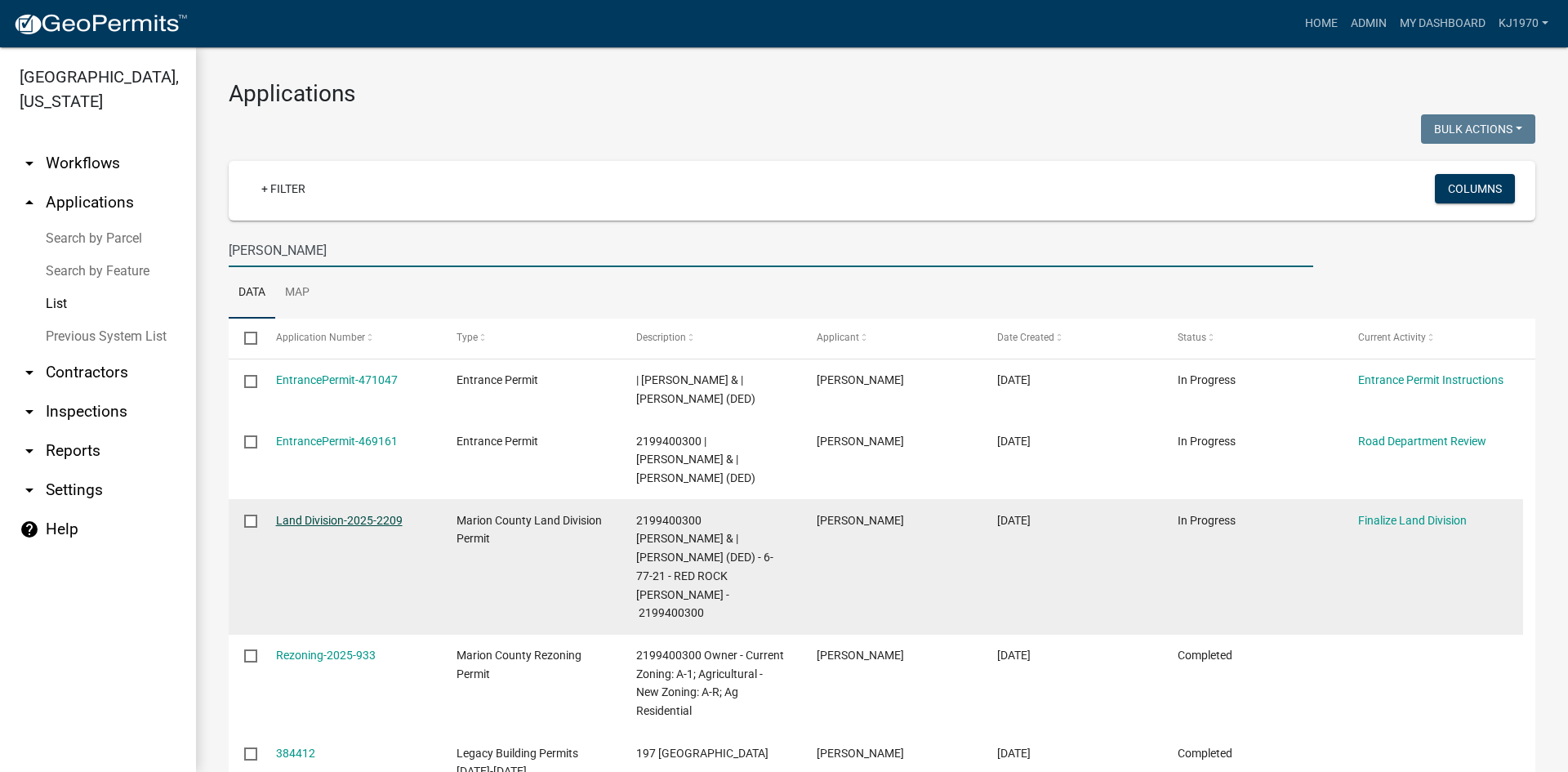
type input "[PERSON_NAME]"
click at [312, 523] on link "Land Division-2025-2209" at bounding box center [340, 520] width 127 height 13
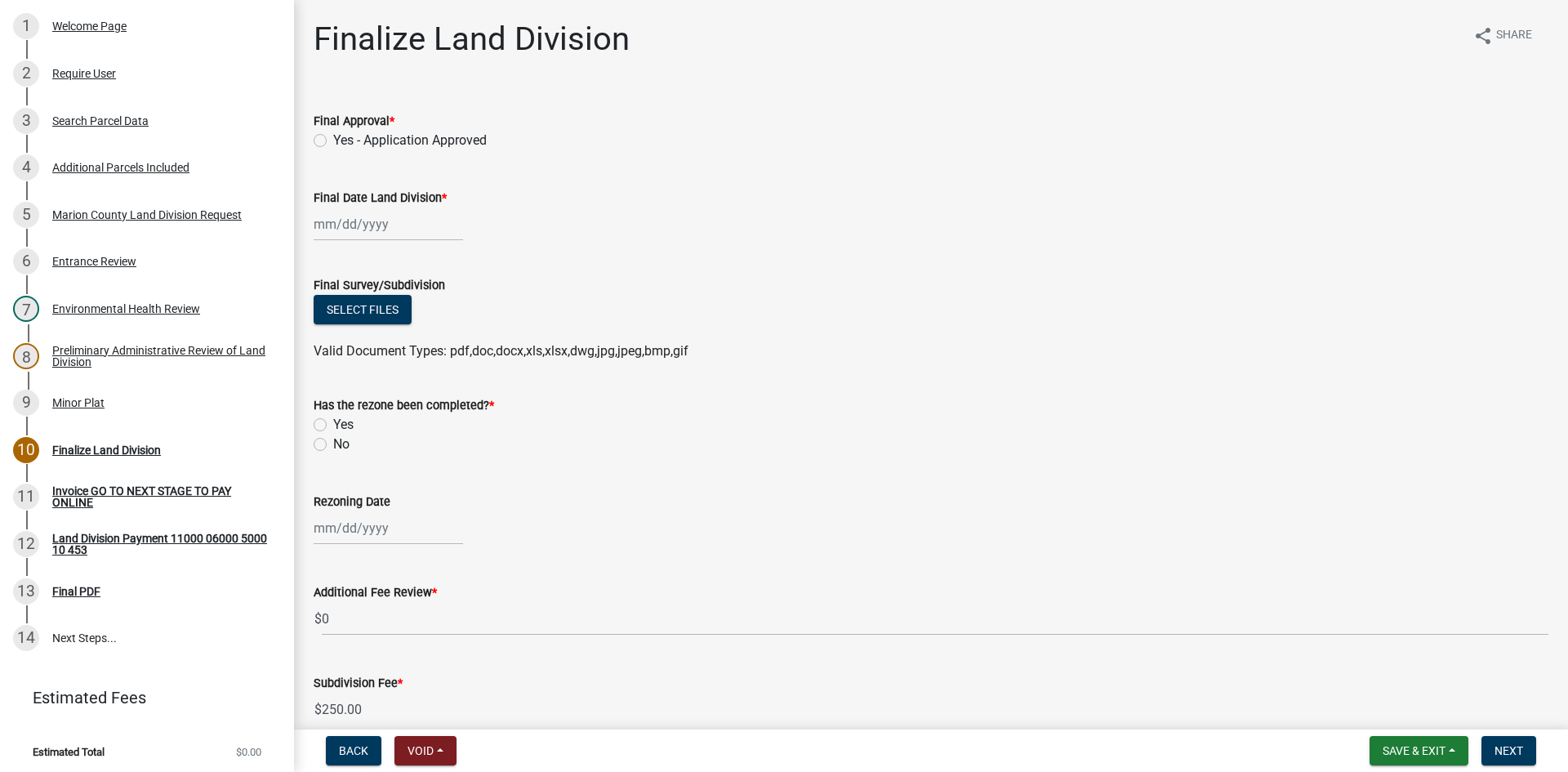
scroll to position [312, 0]
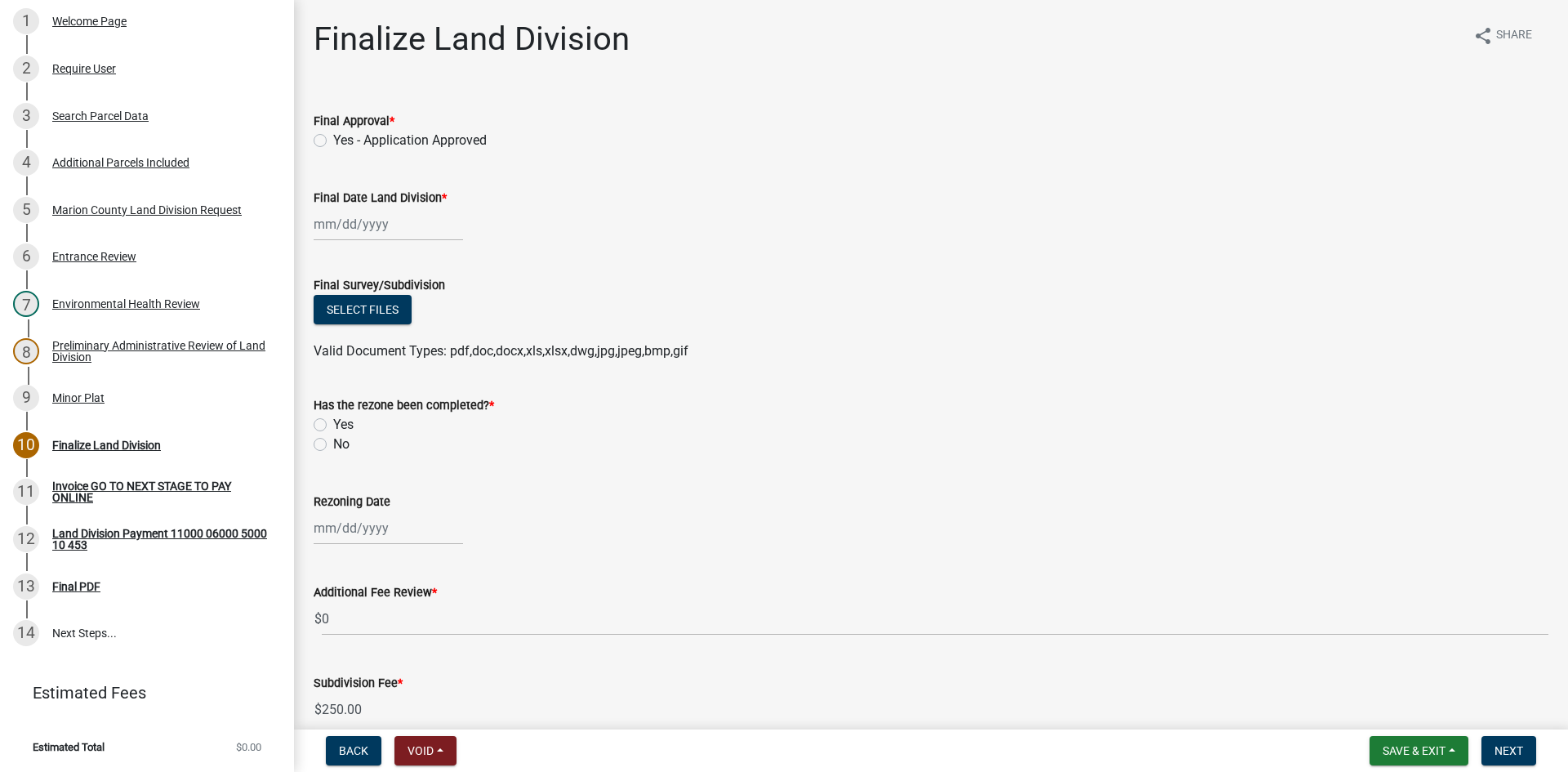
click at [1555, 718] on div "Finalize Land Division share Share Final Approval * Yes - Application Approved …" at bounding box center [930, 495] width 1273 height 951
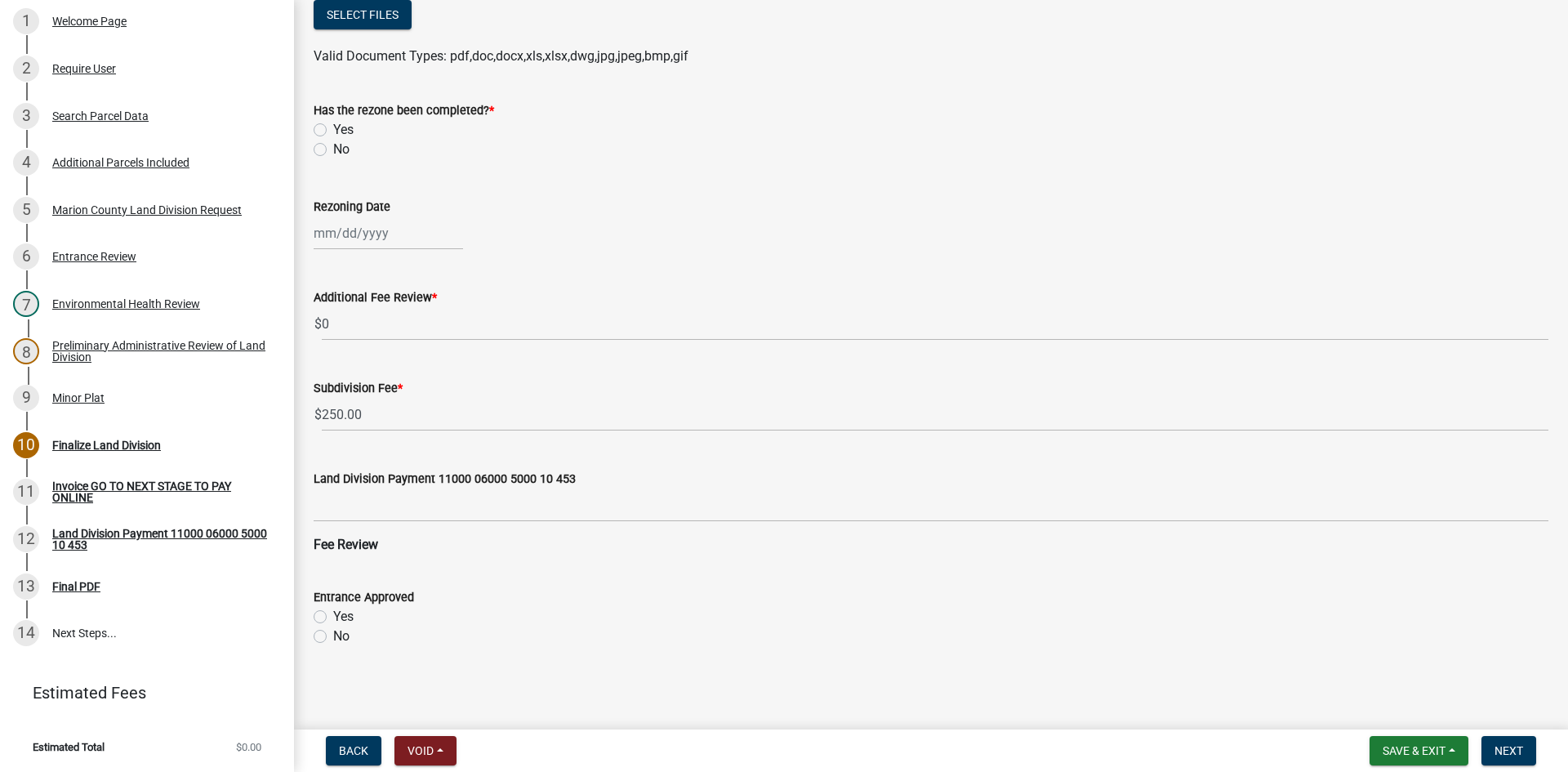
scroll to position [297, 0]
